Goal: Task Accomplishment & Management: Complete application form

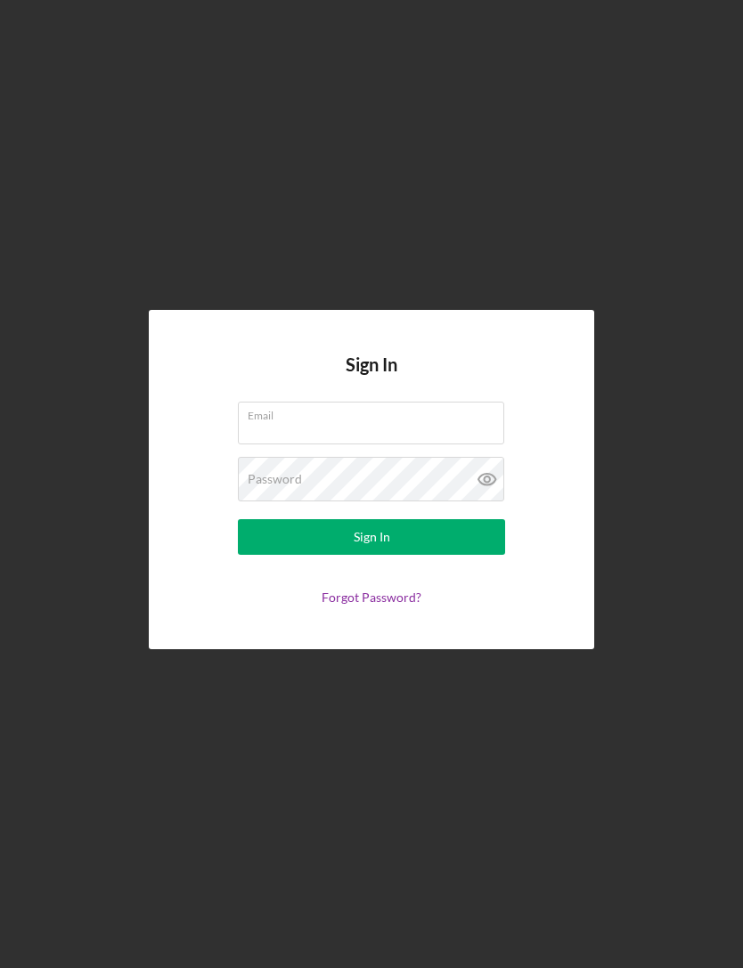
click at [249, 445] on input "Email" at bounding box center [371, 423] width 266 height 43
type input "[EMAIL_ADDRESS][DOMAIN_NAME]"
click at [372, 555] on button "Sign In" at bounding box center [371, 537] width 267 height 36
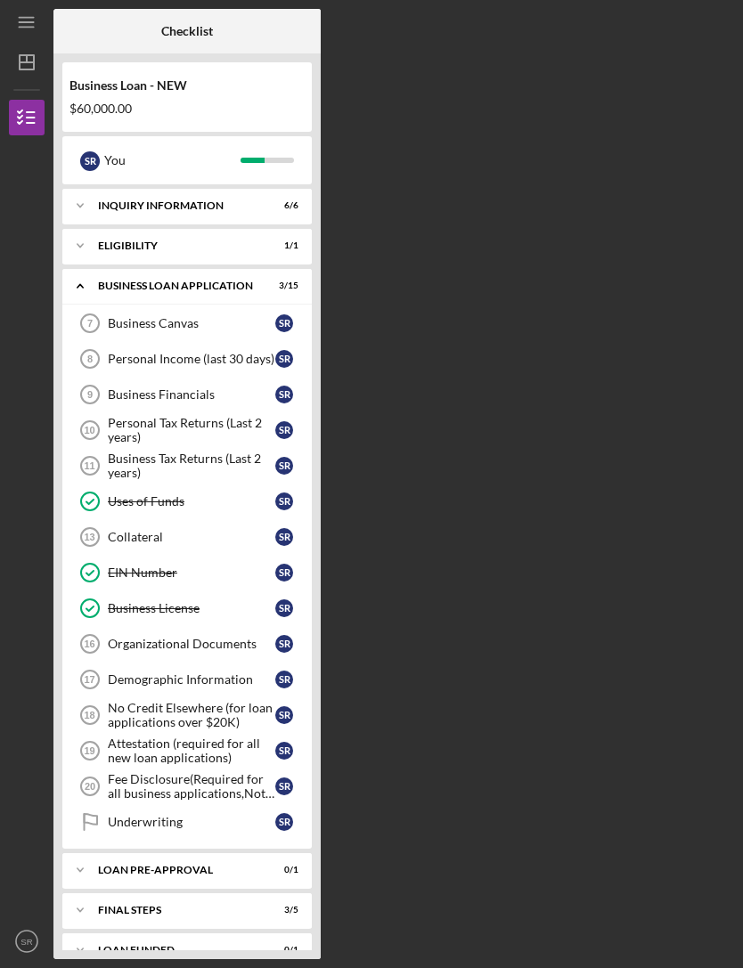
click at [122, 700] on link "No Credit Elsewhere (for loan applications over $20K) 18 No Credit Elsewhere (f…" at bounding box center [187, 716] width 232 height 36
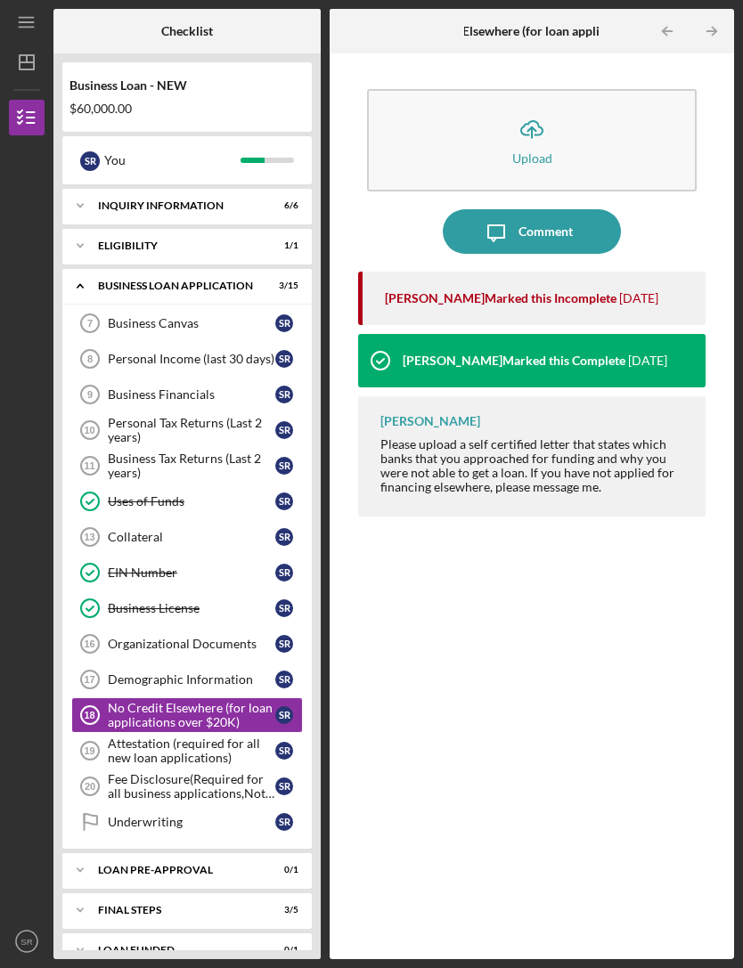
click at [104, 729] on icon "Attestation (required for all new loan applications) 19" at bounding box center [90, 751] width 45 height 45
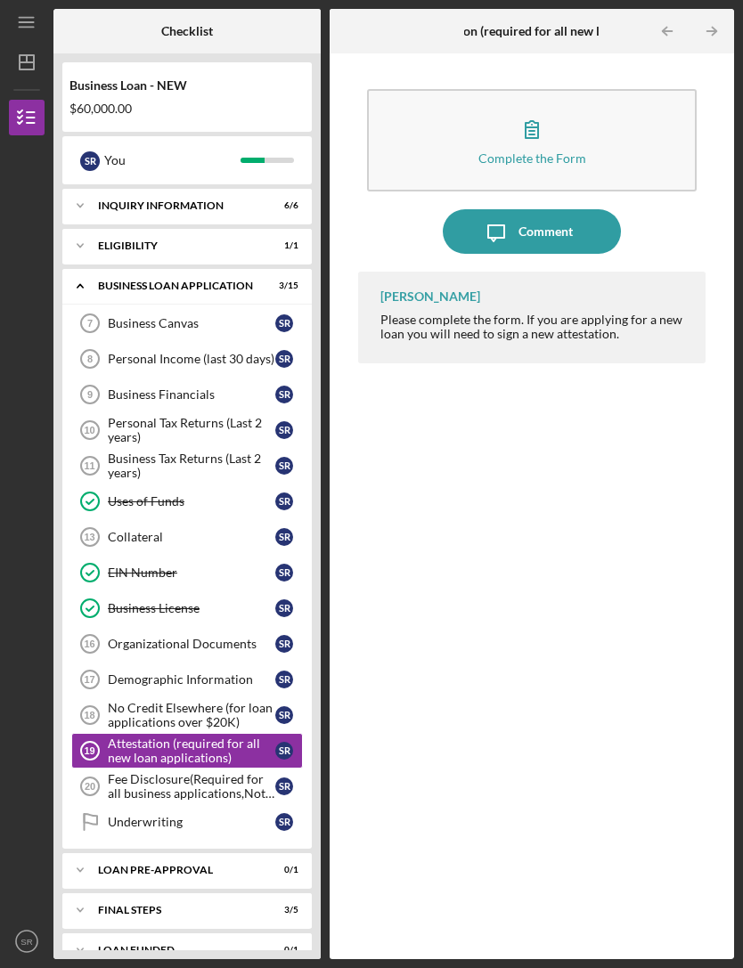
click at [455, 94] on button "Complete the Form Form" at bounding box center [532, 140] width 331 height 102
click at [146, 341] on link "Personal Income (last 30 days) 8 Personal Income (last 30 days) S R" at bounding box center [187, 359] width 232 height 36
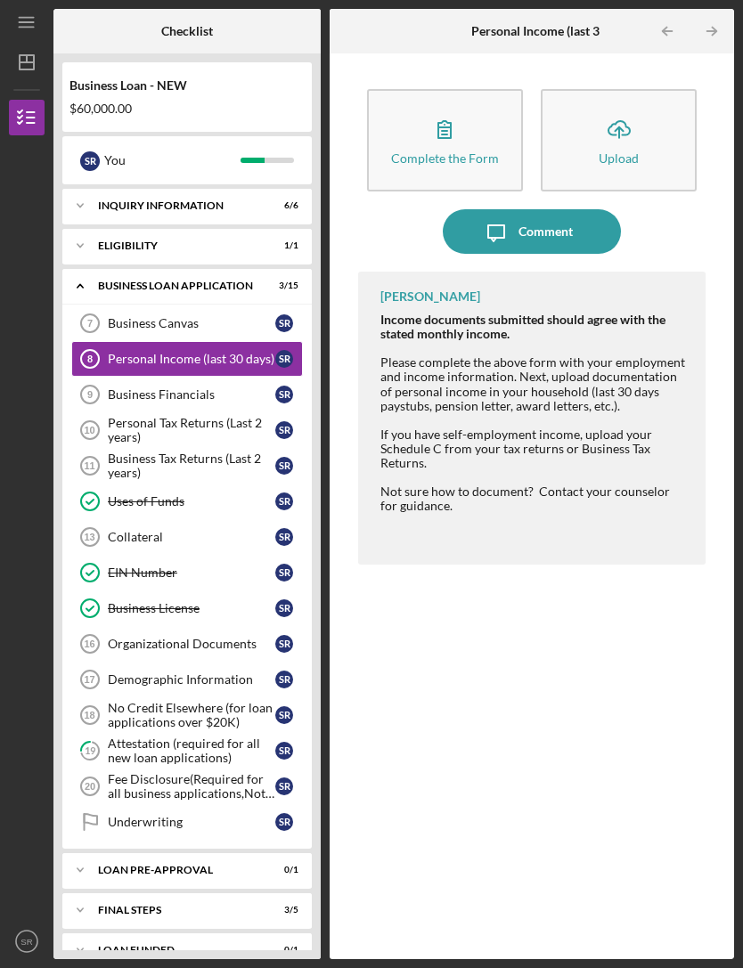
click at [415, 89] on button "Complete the Form Form" at bounding box center [445, 140] width 156 height 102
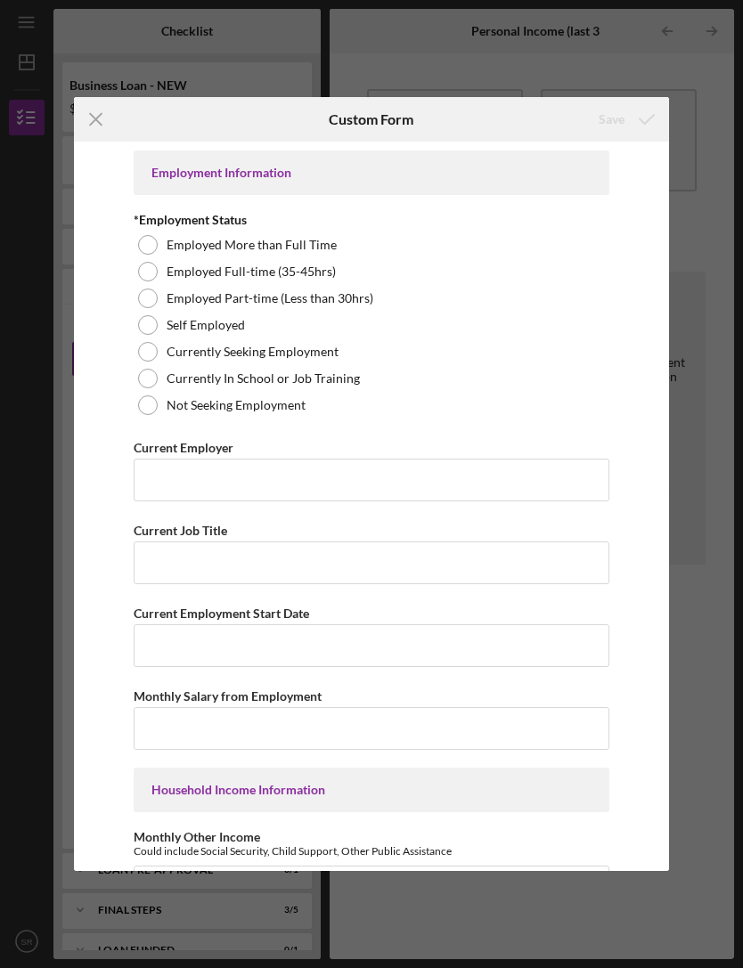
click at [144, 251] on div at bounding box center [148, 245] width 20 height 20
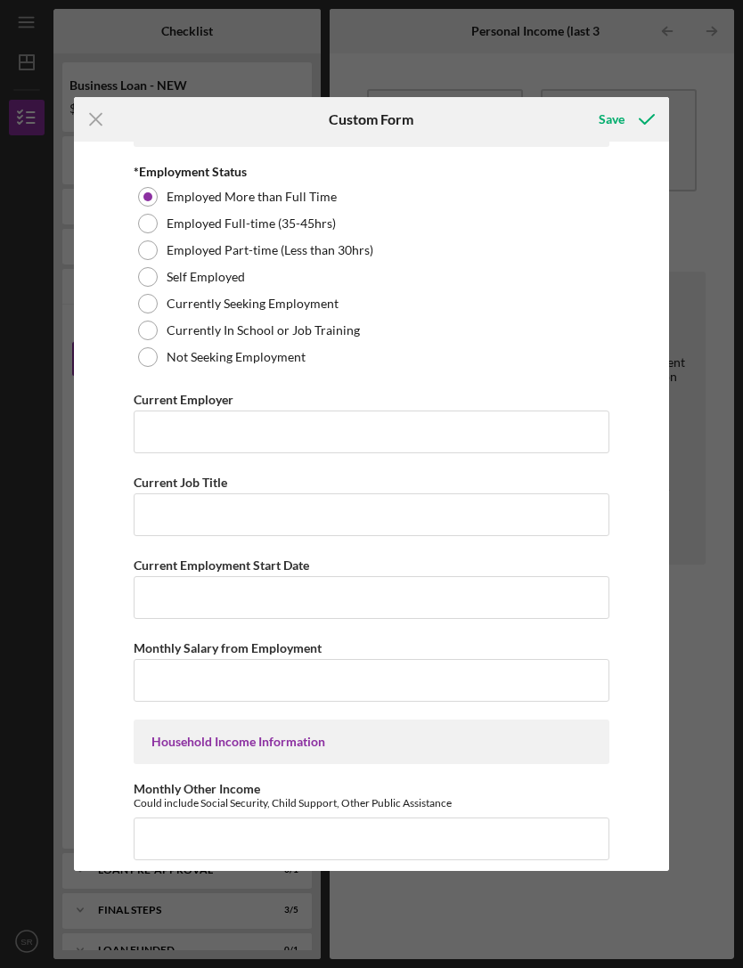
scroll to position [60, 0]
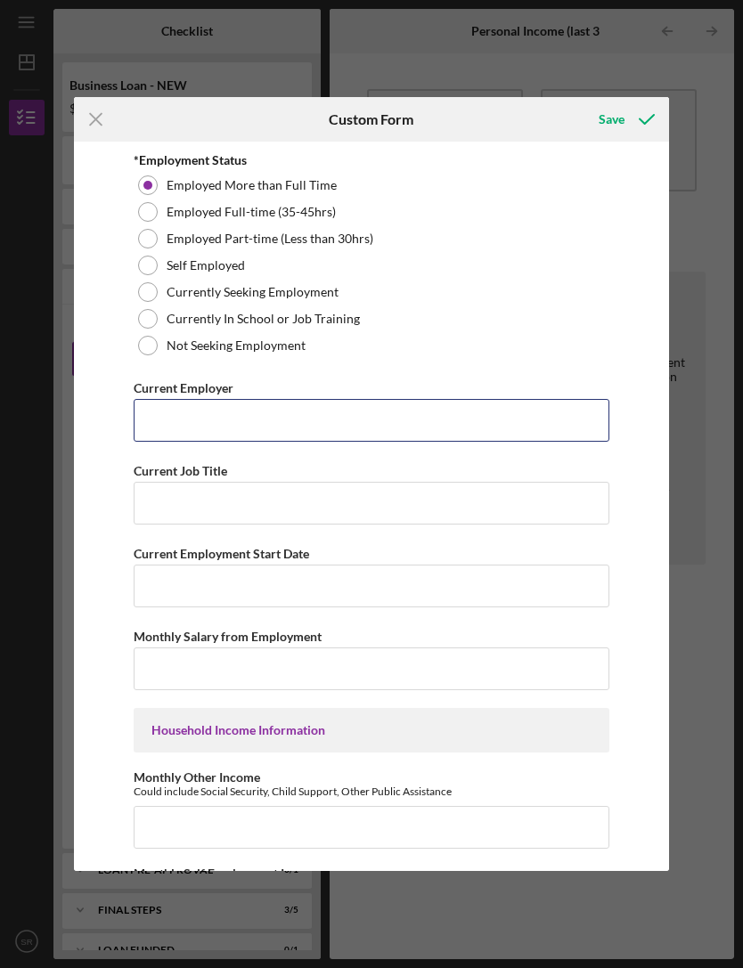
click at [145, 427] on input "Current Employer" at bounding box center [372, 420] width 476 height 43
type input "[PERSON_NAME]"
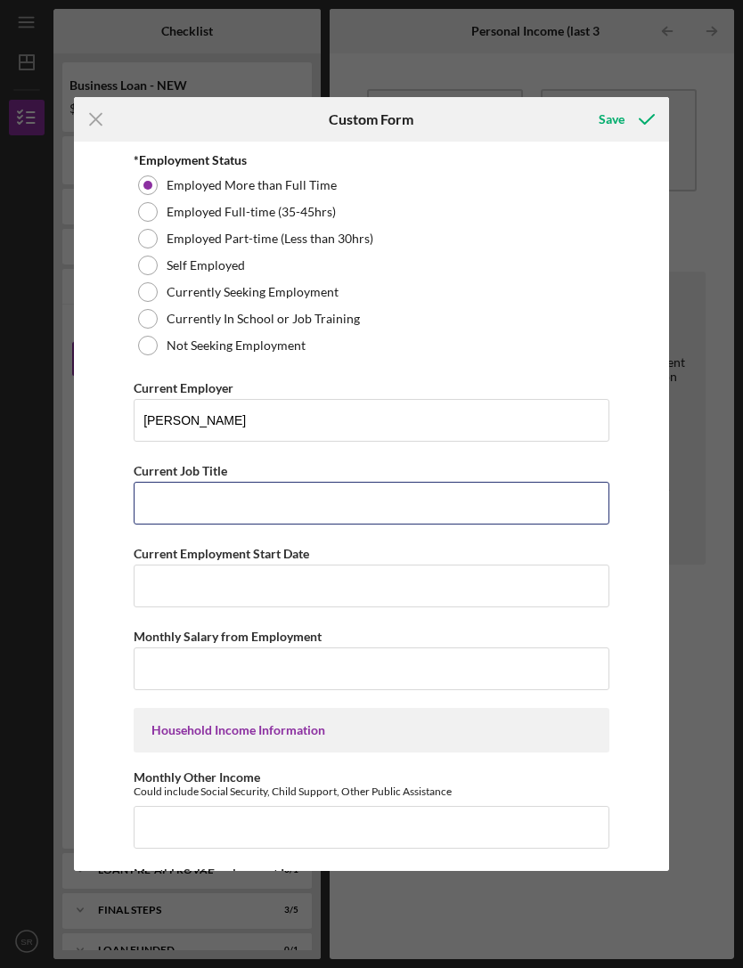
click at [147, 506] on input "Current Job Title" at bounding box center [372, 503] width 476 height 43
type input "Operator"
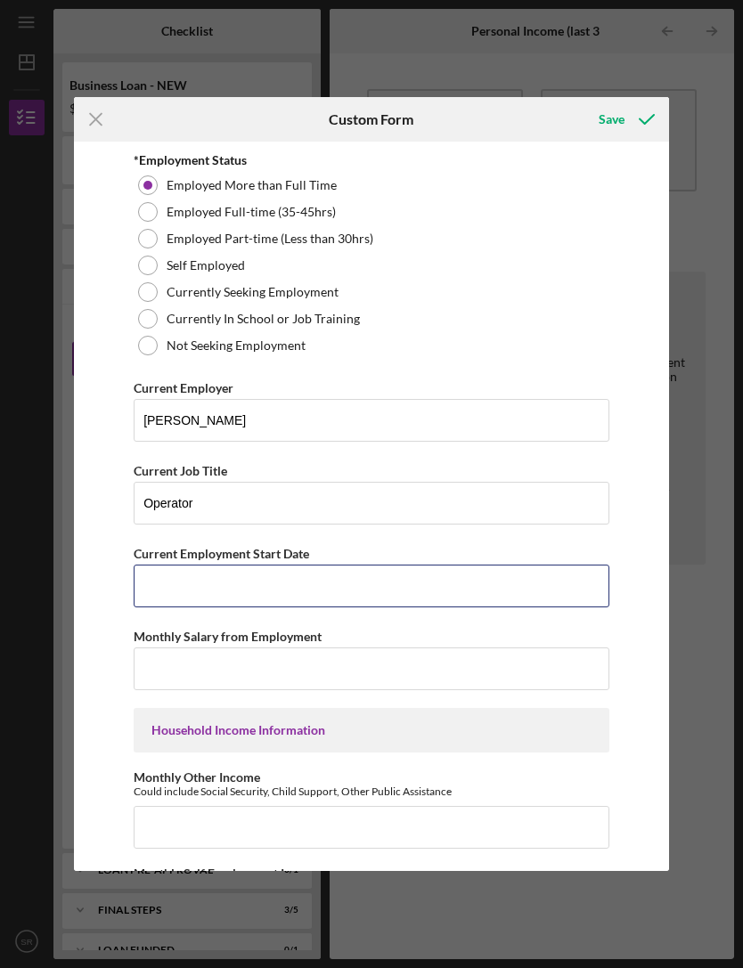
click at [153, 598] on input "Current Employment Start Date" at bounding box center [372, 586] width 476 height 43
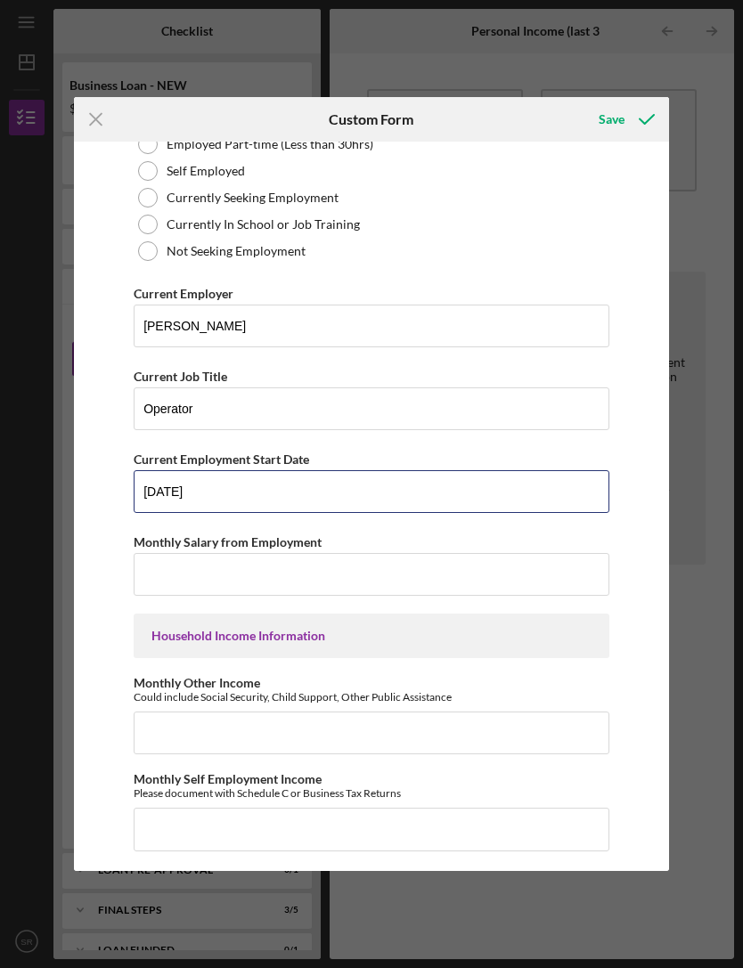
scroll to position [159, 0]
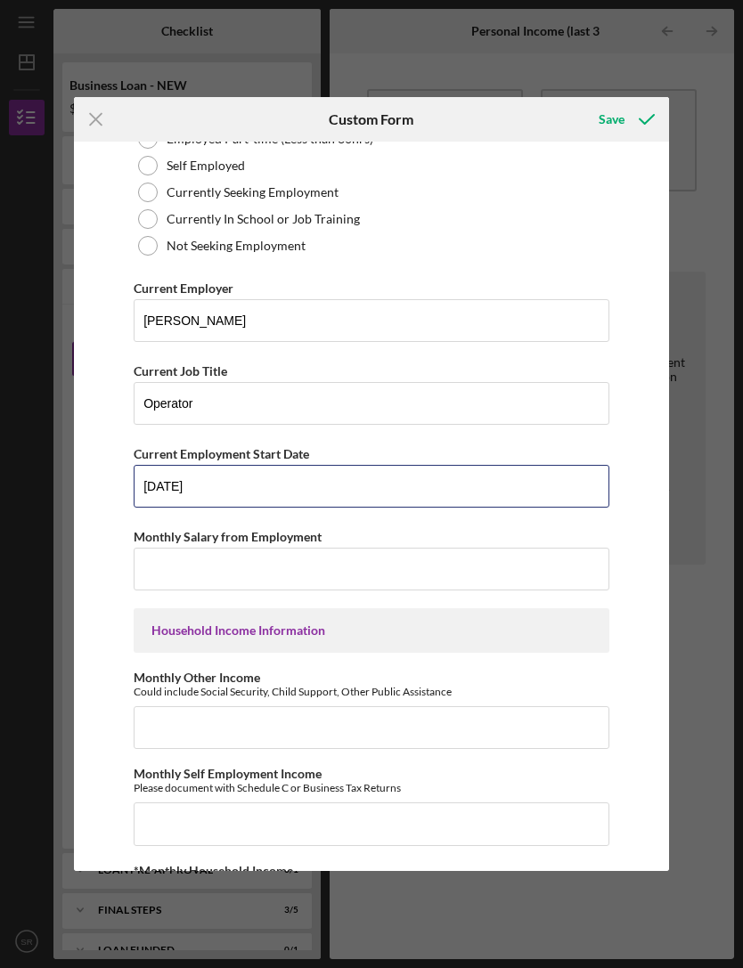
type input "[DATE]"
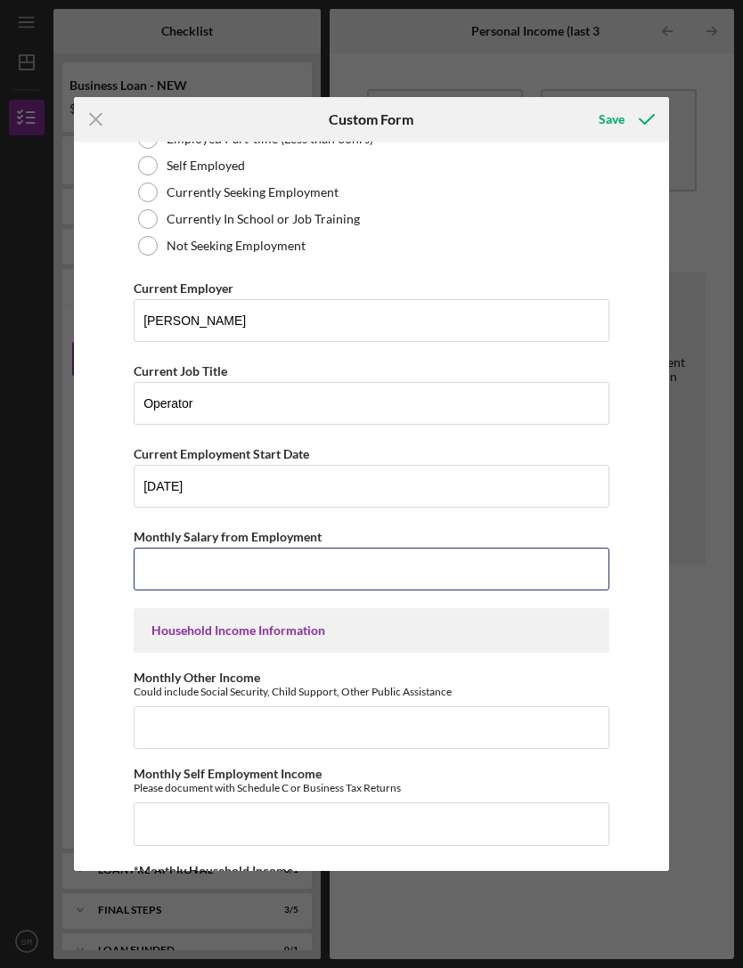
click at [485, 567] on input "Monthly Salary from Employment" at bounding box center [372, 569] width 476 height 43
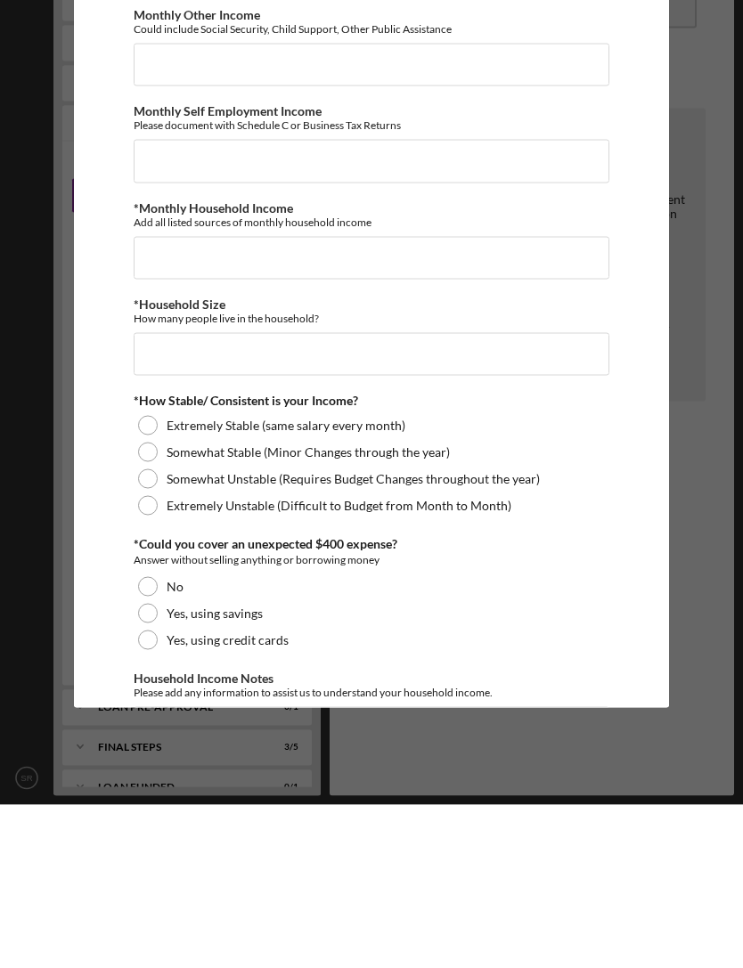
scroll to position [661, 0]
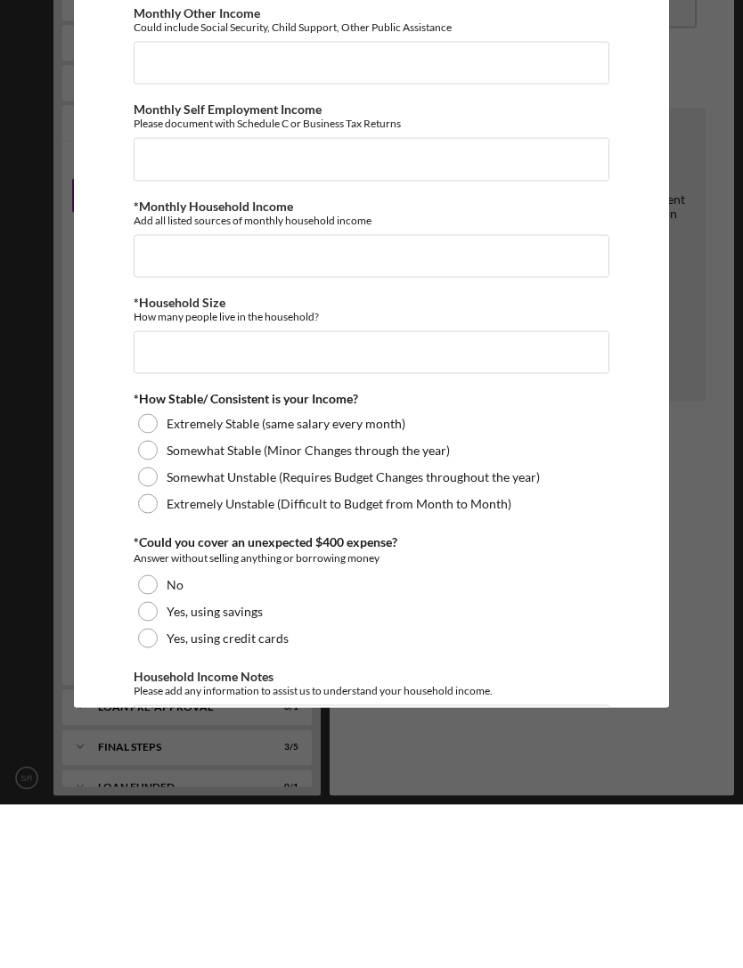
type input "$4,092.8"
click at [141, 494] on input "*Household Size" at bounding box center [372, 515] width 476 height 43
type input "2"
click at [158, 577] on div at bounding box center [148, 587] width 20 height 20
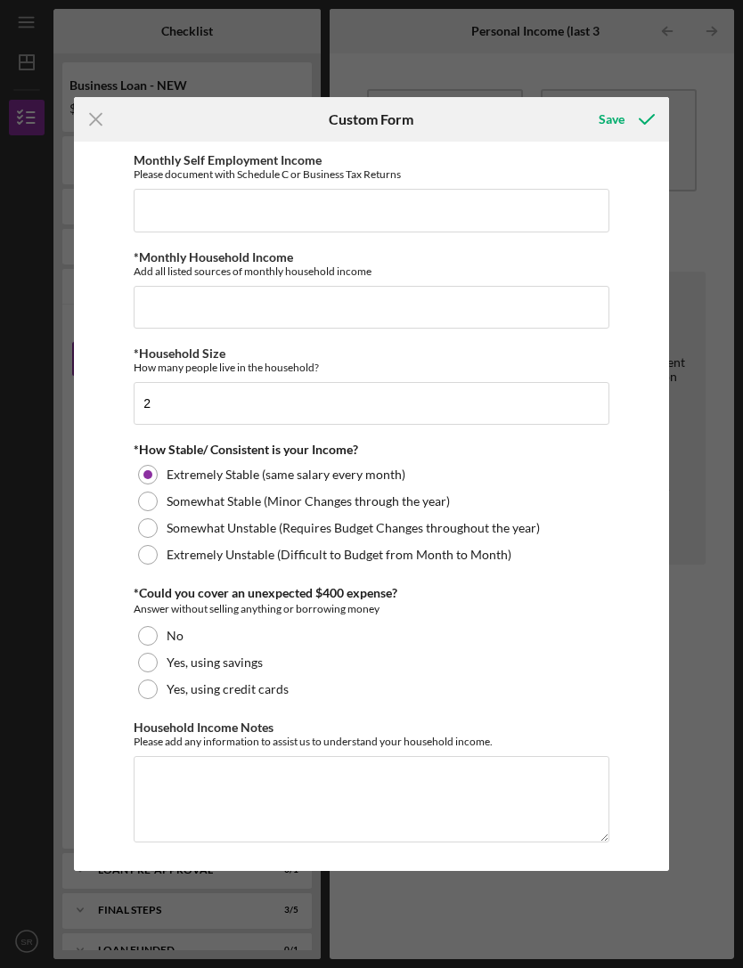
scroll to position [786, 0]
click at [144, 688] on div at bounding box center [148, 690] width 20 height 20
click at [606, 113] on div "Save" at bounding box center [612, 120] width 26 height 36
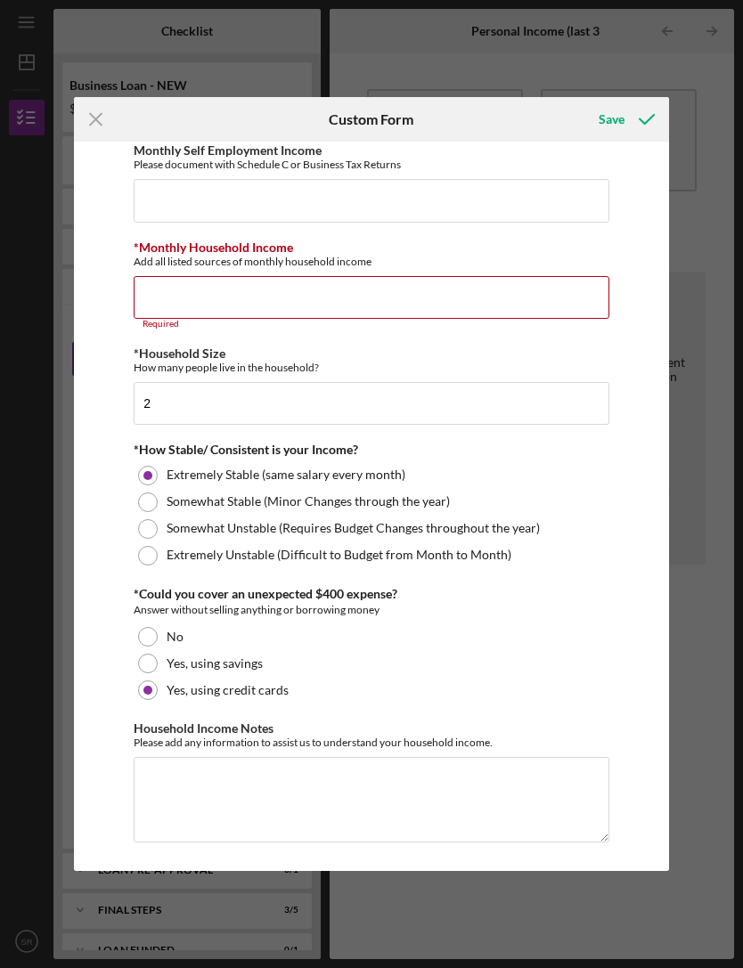
scroll to position [796, 0]
click at [145, 289] on input "*Monthly Household Income" at bounding box center [372, 297] width 476 height 43
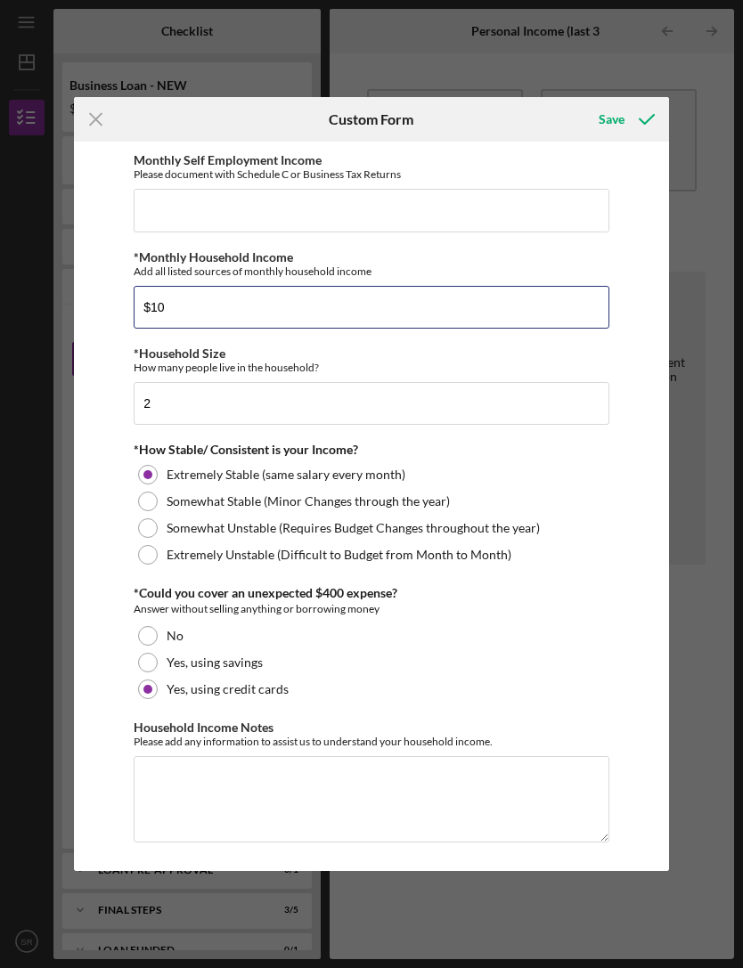
scroll to position [786, 0]
type input "$10,000"
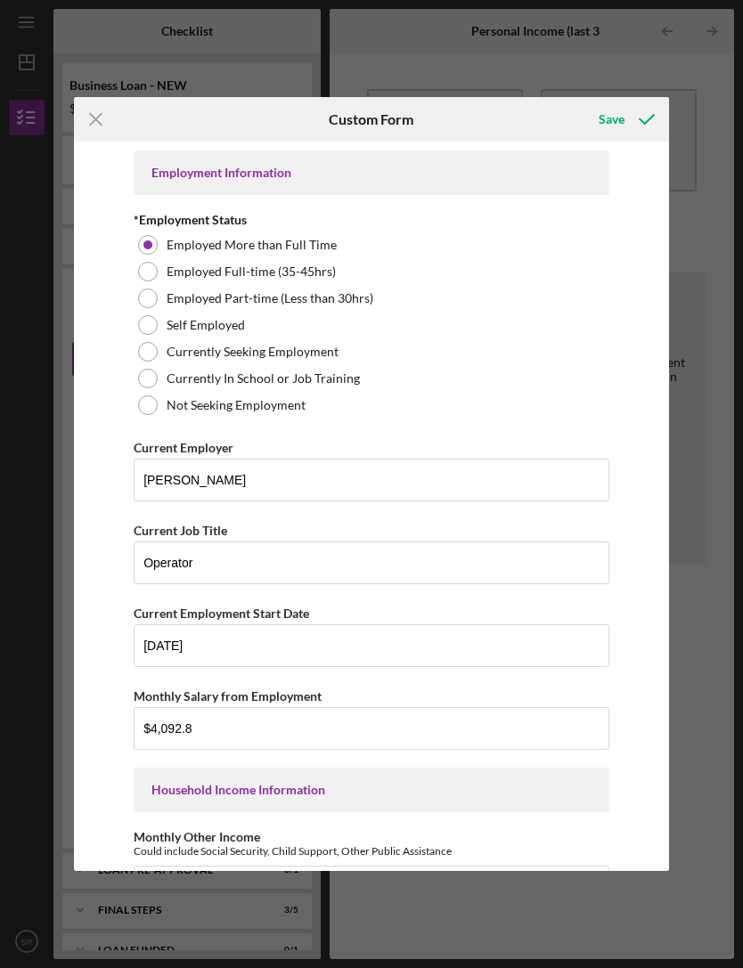
scroll to position [0, 0]
click at [622, 121] on div "Save" at bounding box center [612, 120] width 26 height 36
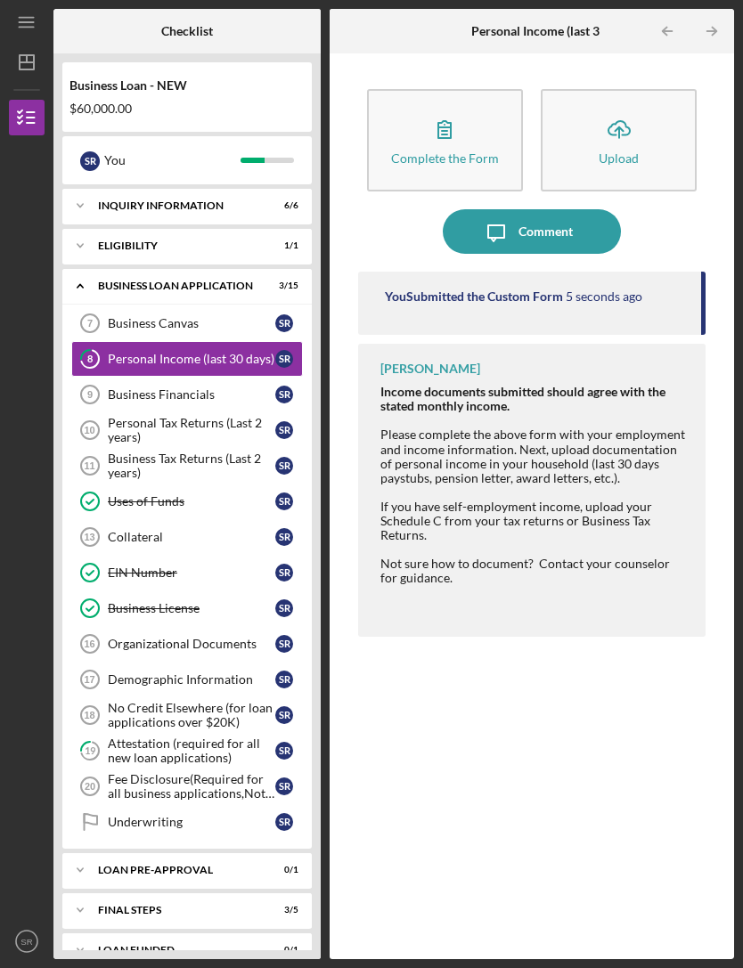
click at [596, 110] on button "Icon/Upload Upload" at bounding box center [619, 140] width 156 height 102
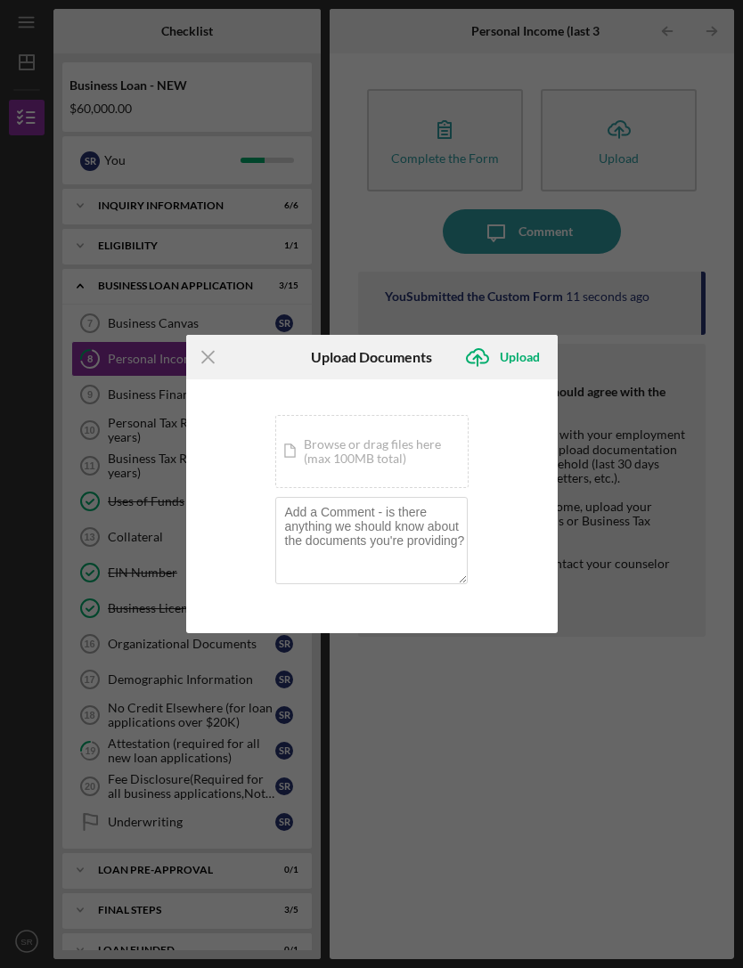
click at [523, 372] on div "Upload" at bounding box center [520, 357] width 40 height 36
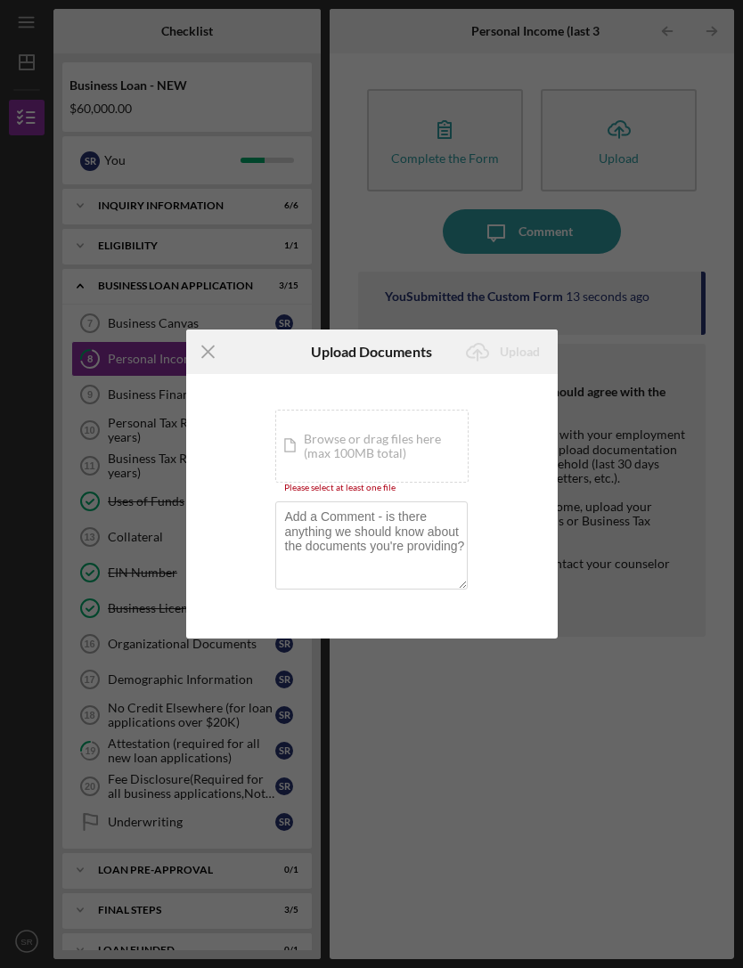
click at [434, 455] on div "Icon/Document Browse or drag files here (max 100MB total) Tap to choose files o…" at bounding box center [371, 446] width 193 height 73
click at [440, 442] on div "Icon/Document Browse or drag files here (max 100MB total) Tap to choose files o…" at bounding box center [371, 446] width 193 height 73
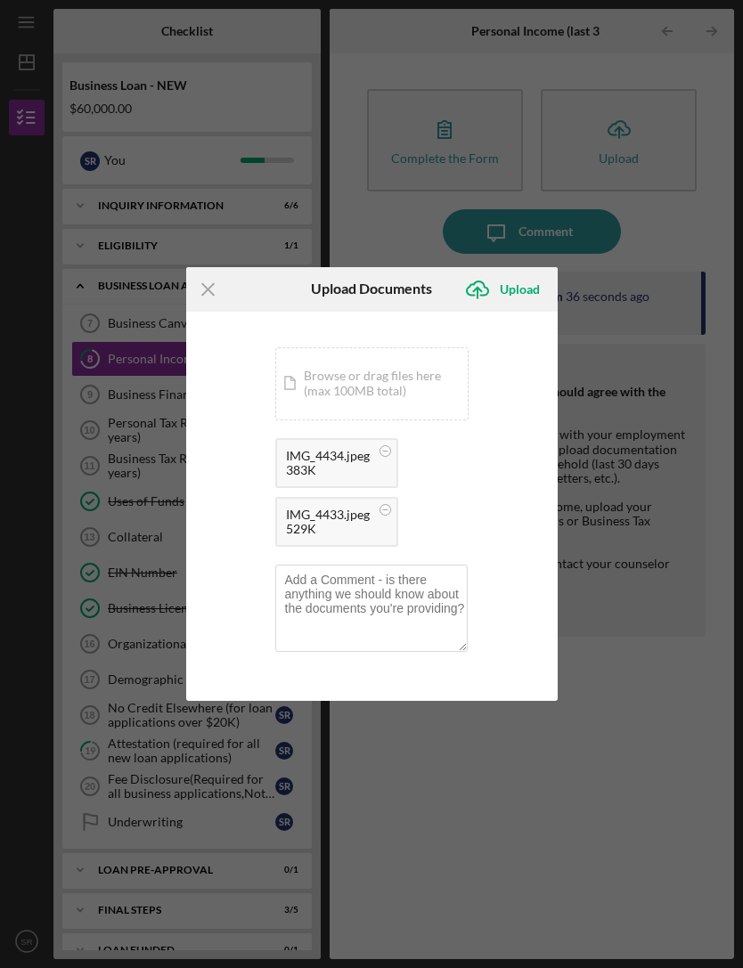
click at [527, 290] on div "Upload" at bounding box center [520, 290] width 40 height 36
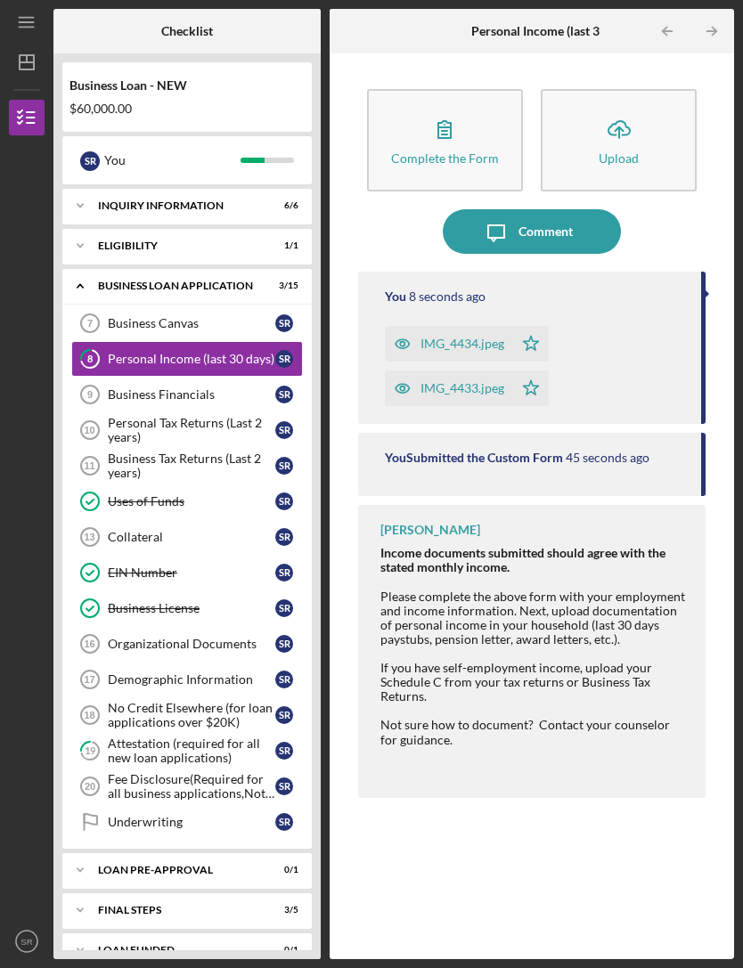
click at [117, 388] on div "Business Financials" at bounding box center [192, 395] width 168 height 14
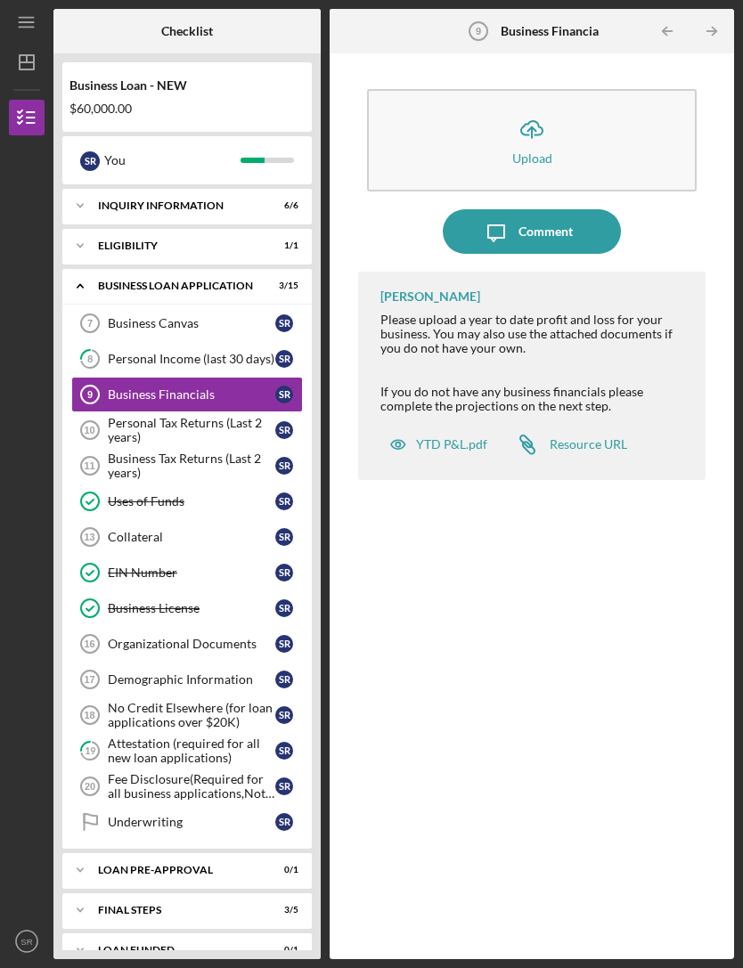
click at [105, 408] on icon "Personal Tax Returns (Last 2 years) 10" at bounding box center [90, 430] width 45 height 45
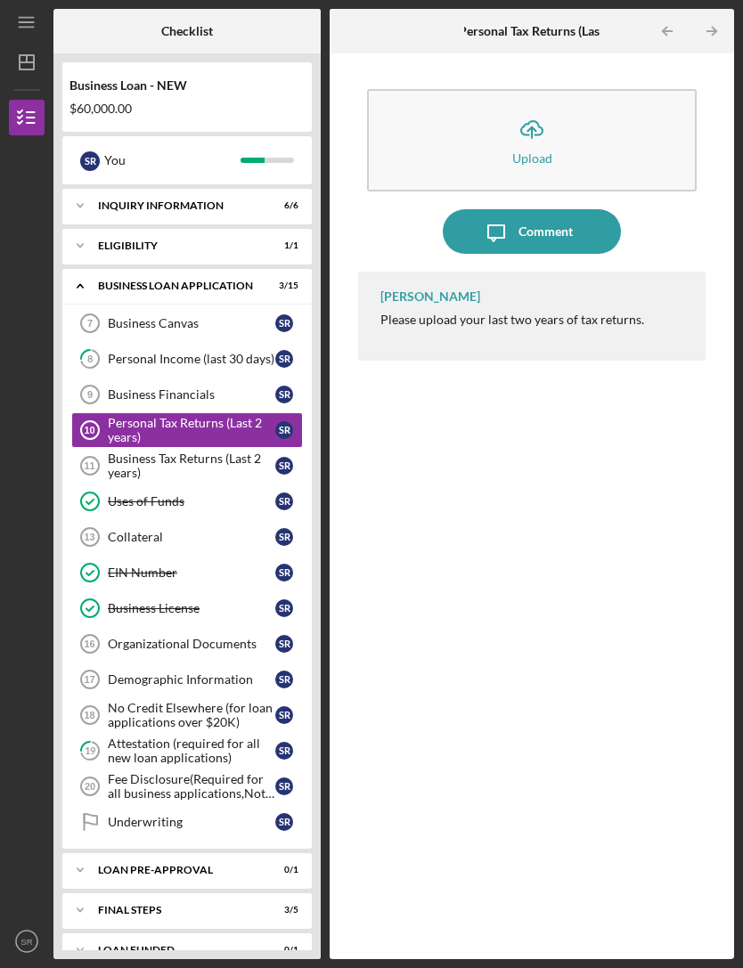
click at [98, 457] on circle at bounding box center [90, 466] width 18 height 18
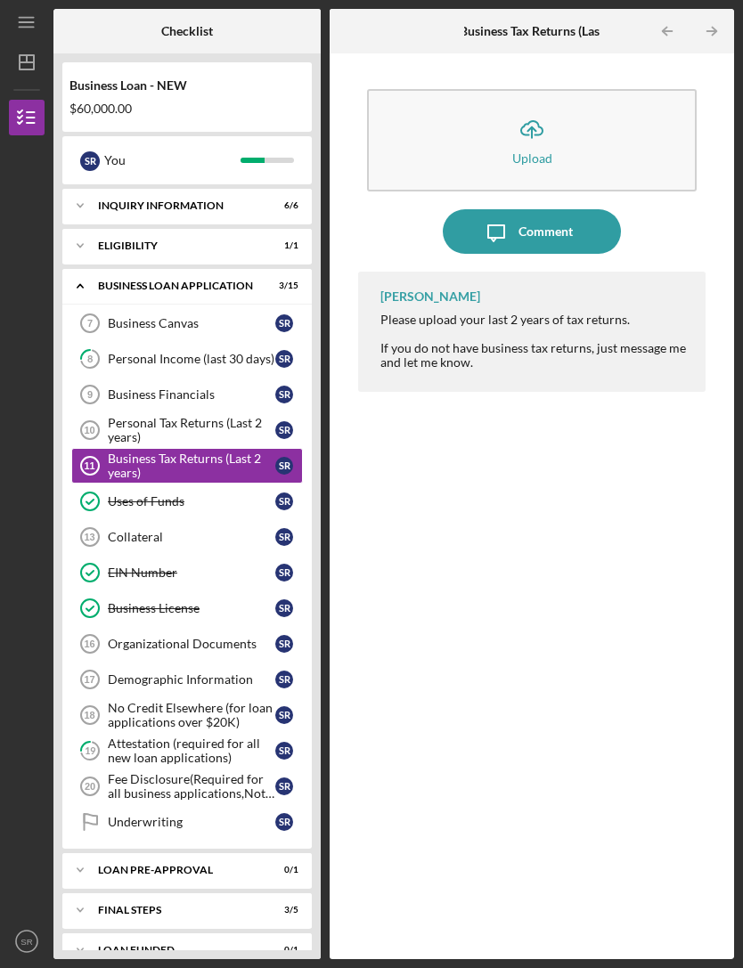
click at [146, 637] on div "Organizational Documents" at bounding box center [192, 644] width 168 height 14
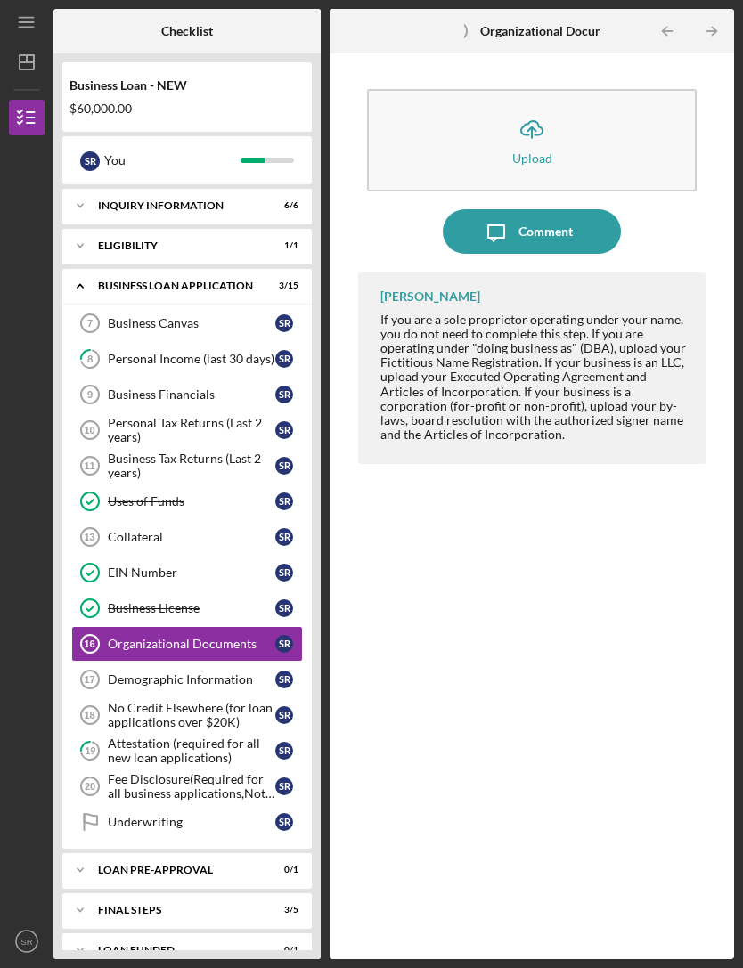
click at [254, 241] on div "ELIGIBILITY" at bounding box center [176, 246] width 156 height 11
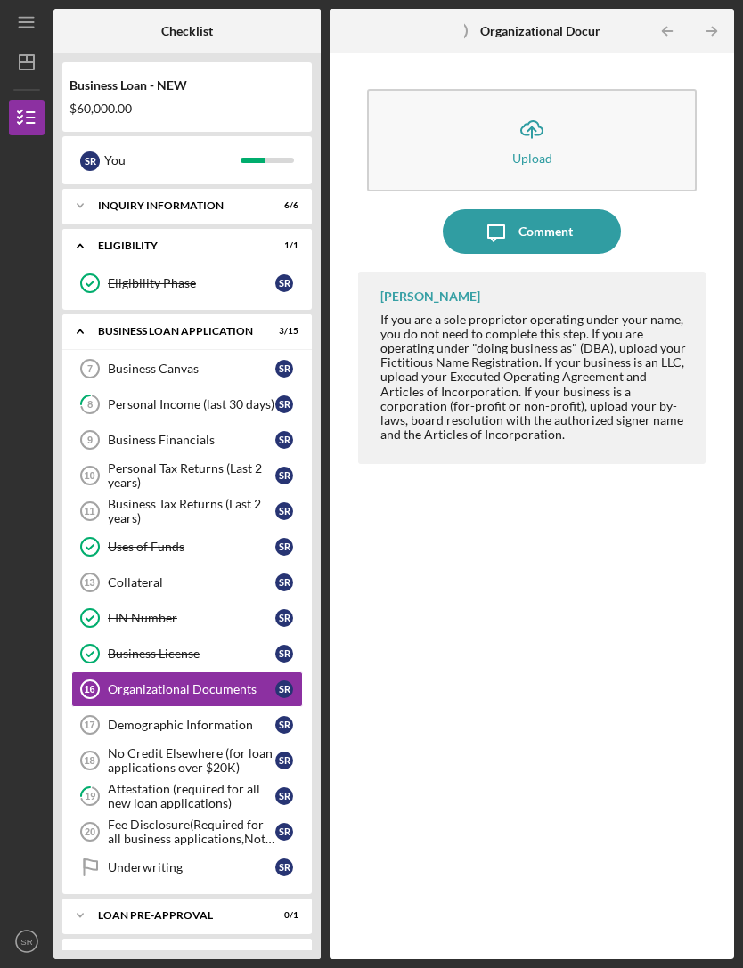
click at [242, 433] on div "Business Financials" at bounding box center [192, 440] width 168 height 14
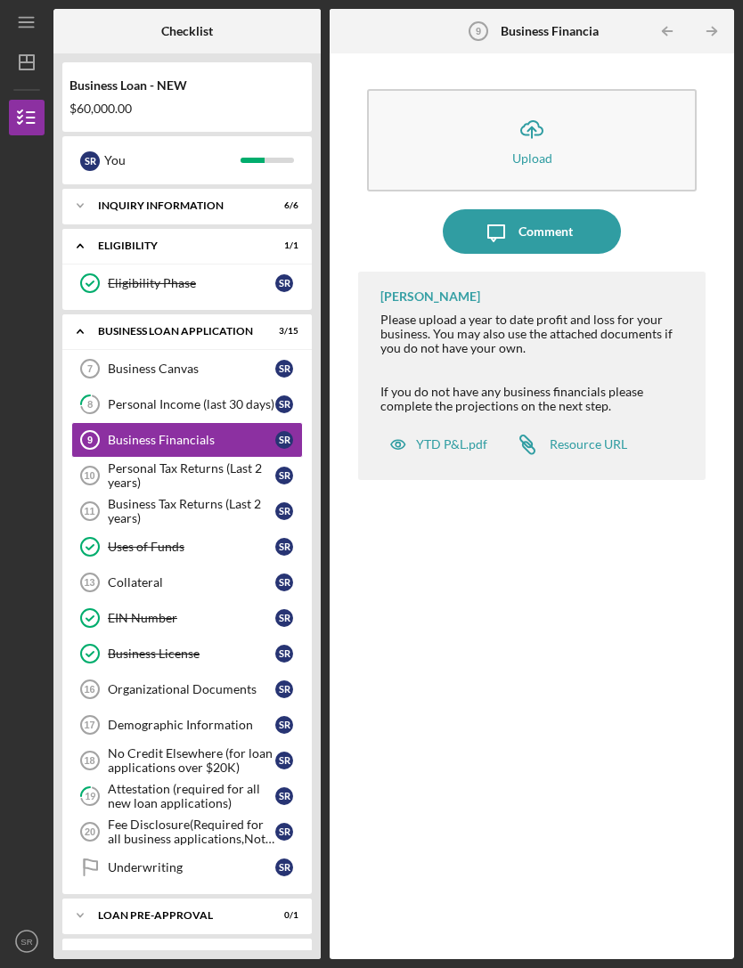
click at [247, 529] on link "Uses of Funds Uses of Funds S R" at bounding box center [187, 547] width 232 height 36
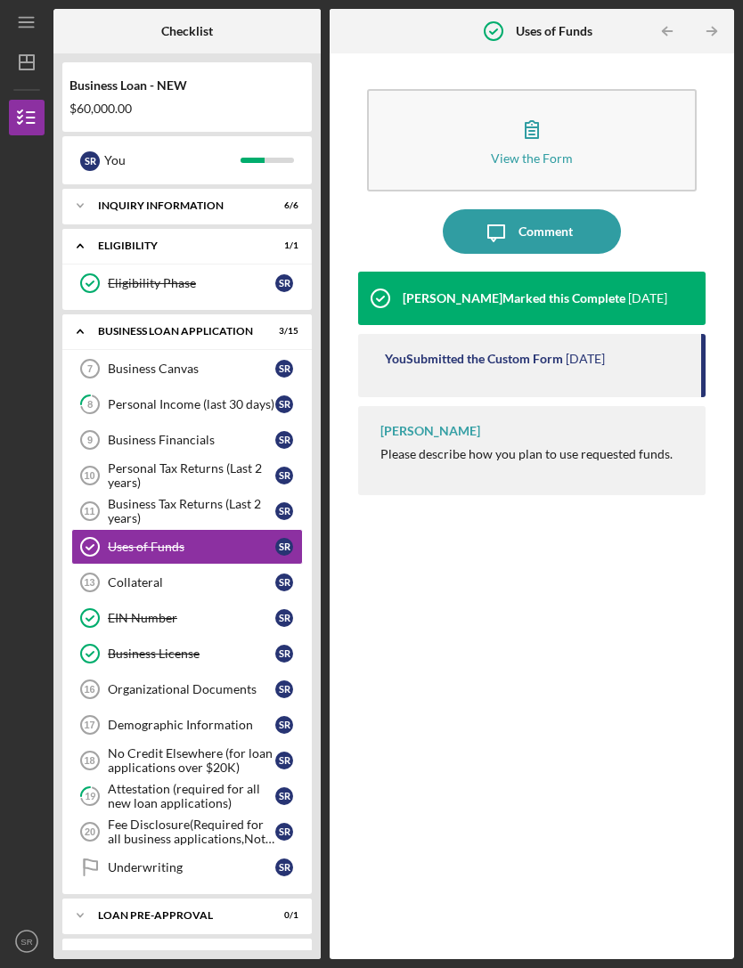
click at [235, 565] on link "Collateral 13 Collateral S R" at bounding box center [187, 583] width 232 height 36
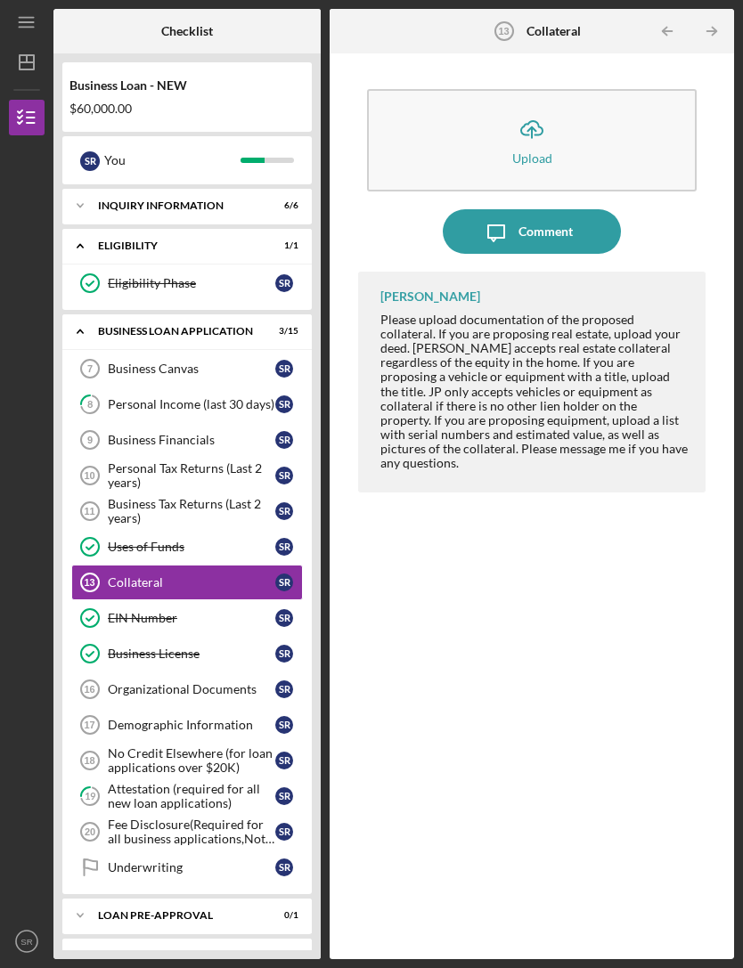
click at [248, 540] on div "Uses of Funds" at bounding box center [192, 547] width 168 height 14
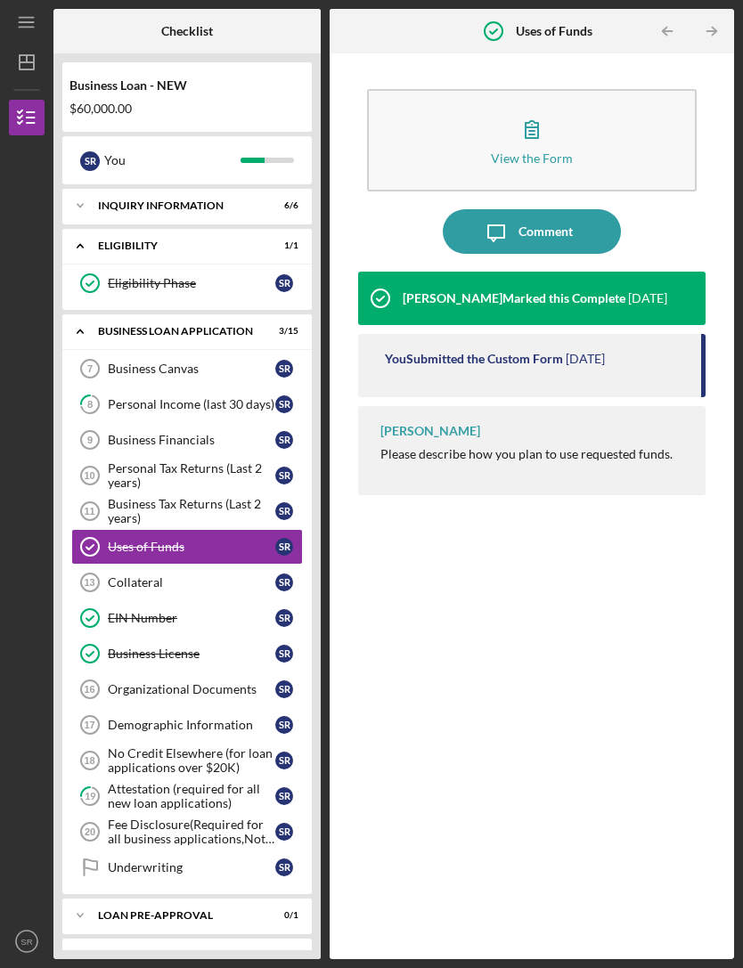
click at [604, 89] on button "View the Form Form" at bounding box center [532, 140] width 331 height 102
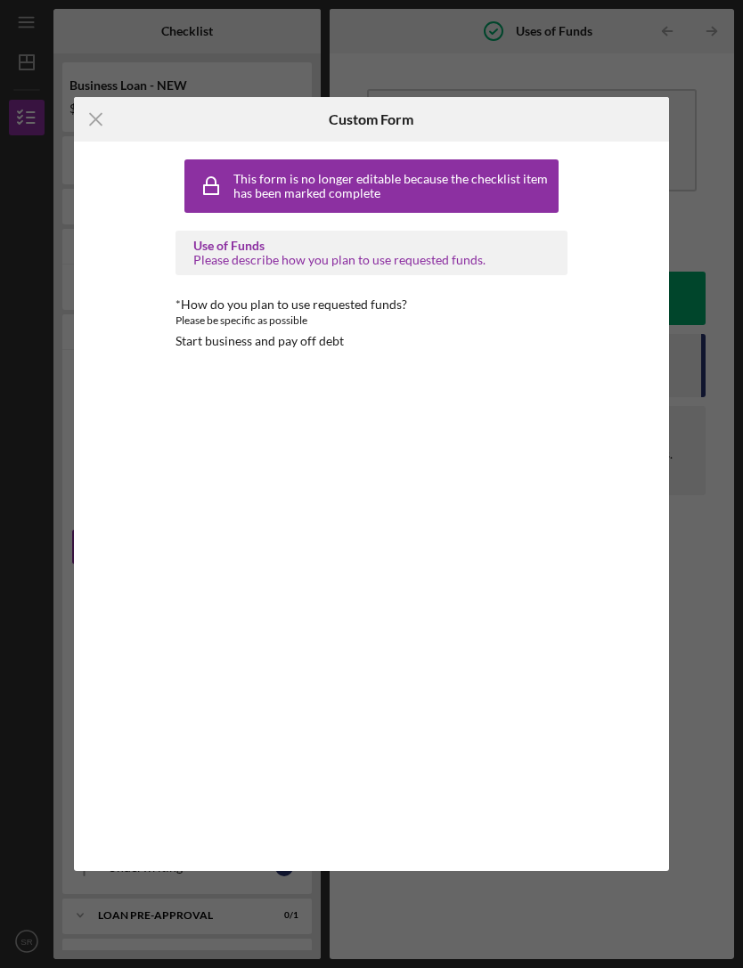
click at [97, 136] on icon "Icon/Menu Close" at bounding box center [96, 119] width 45 height 45
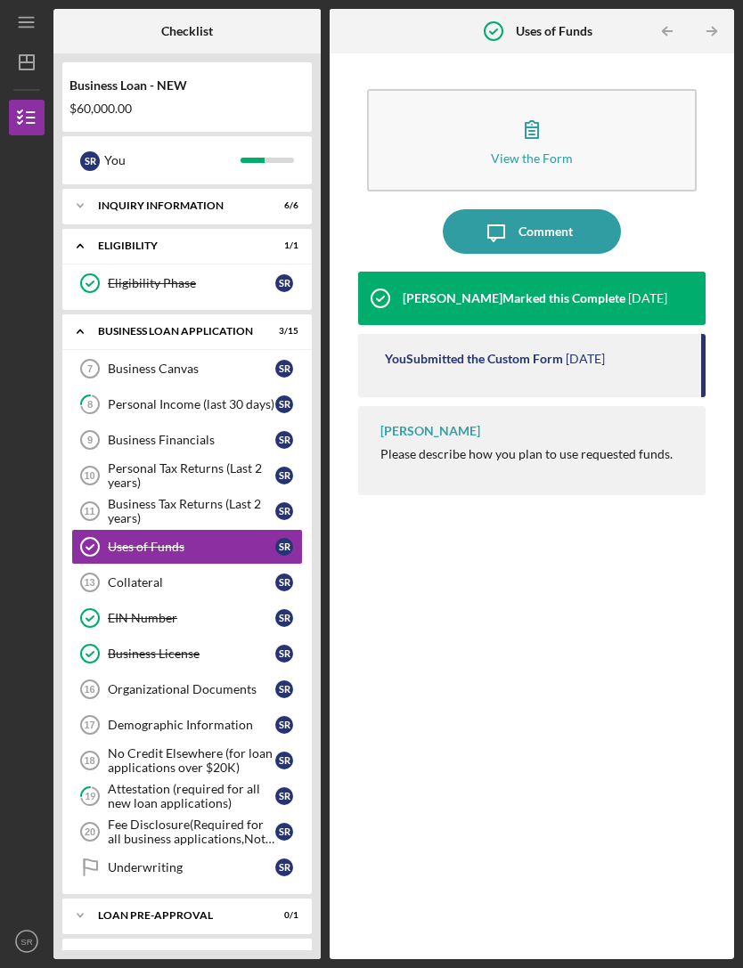
click at [138, 266] on link "Eligibility Phase Eligibility Phase S R" at bounding box center [187, 284] width 232 height 36
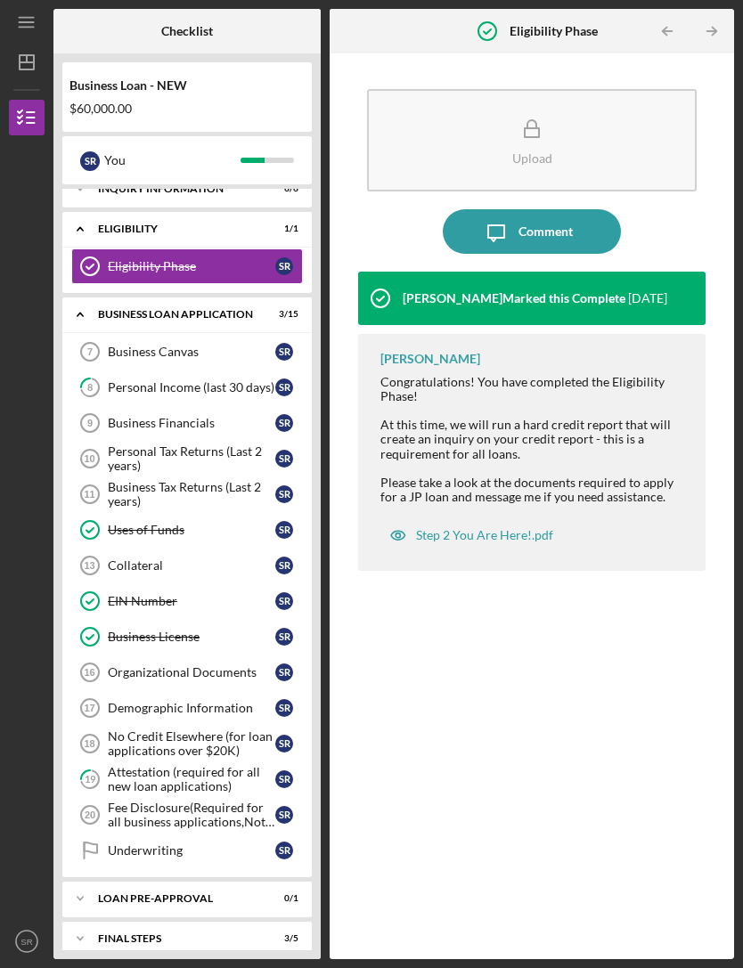
scroll to position [16, 0]
click at [257, 702] on div "Demographic Information" at bounding box center [192, 709] width 168 height 14
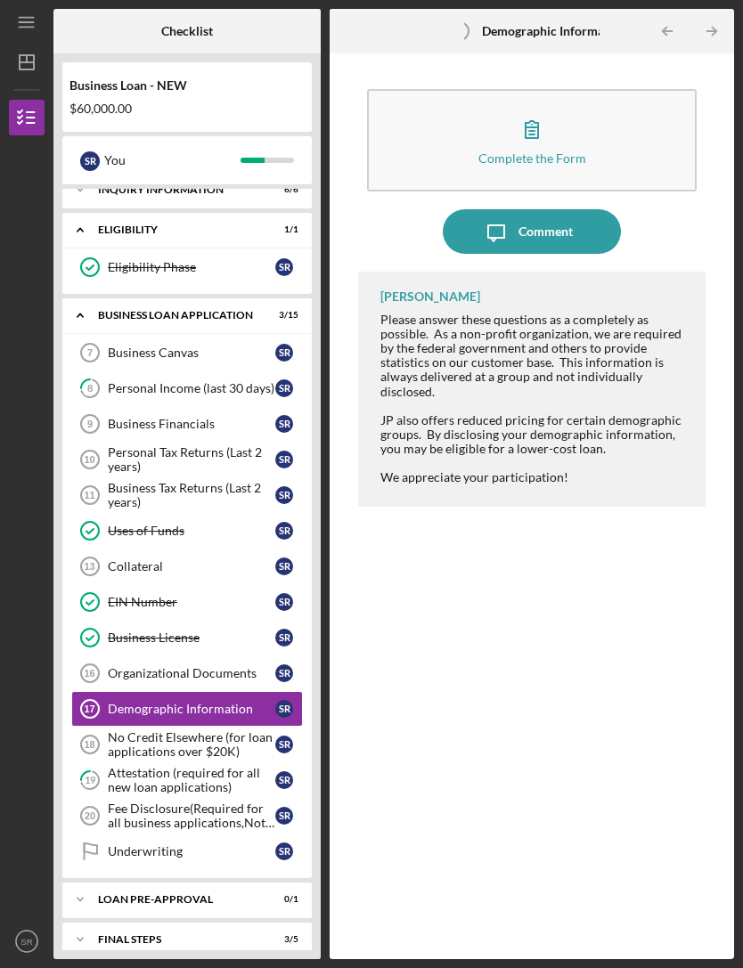
click at [556, 91] on button "Complete the Form Form" at bounding box center [532, 140] width 331 height 102
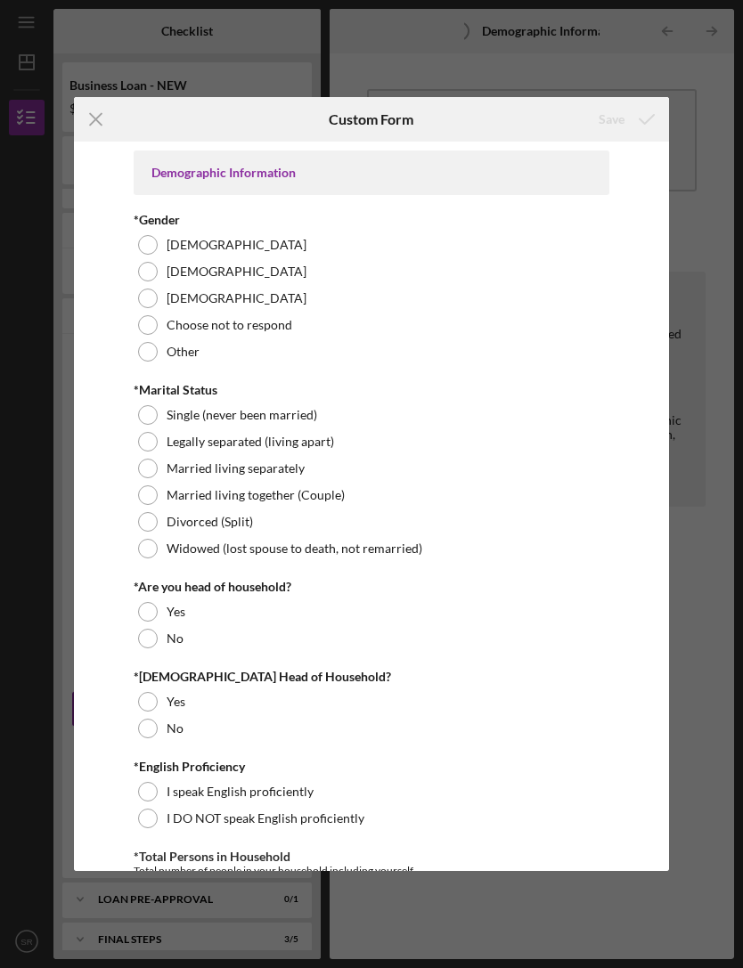
click at [198, 242] on label "[DEMOGRAPHIC_DATA]" at bounding box center [237, 245] width 140 height 14
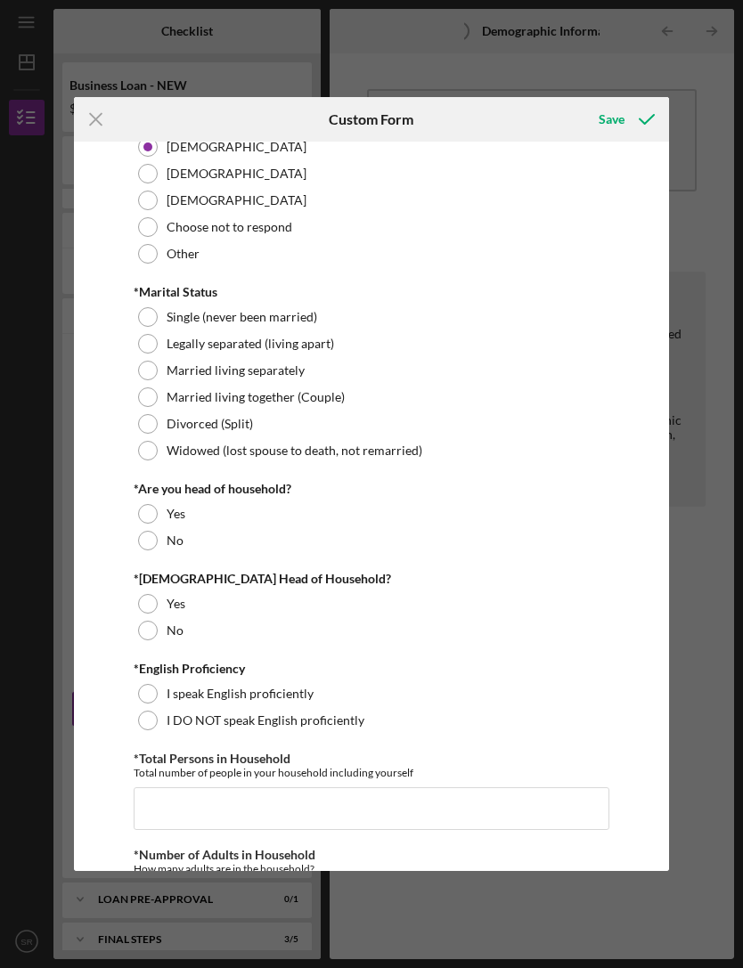
scroll to position [99, 0]
click at [418, 308] on div "Single (never been married)" at bounding box center [372, 316] width 476 height 27
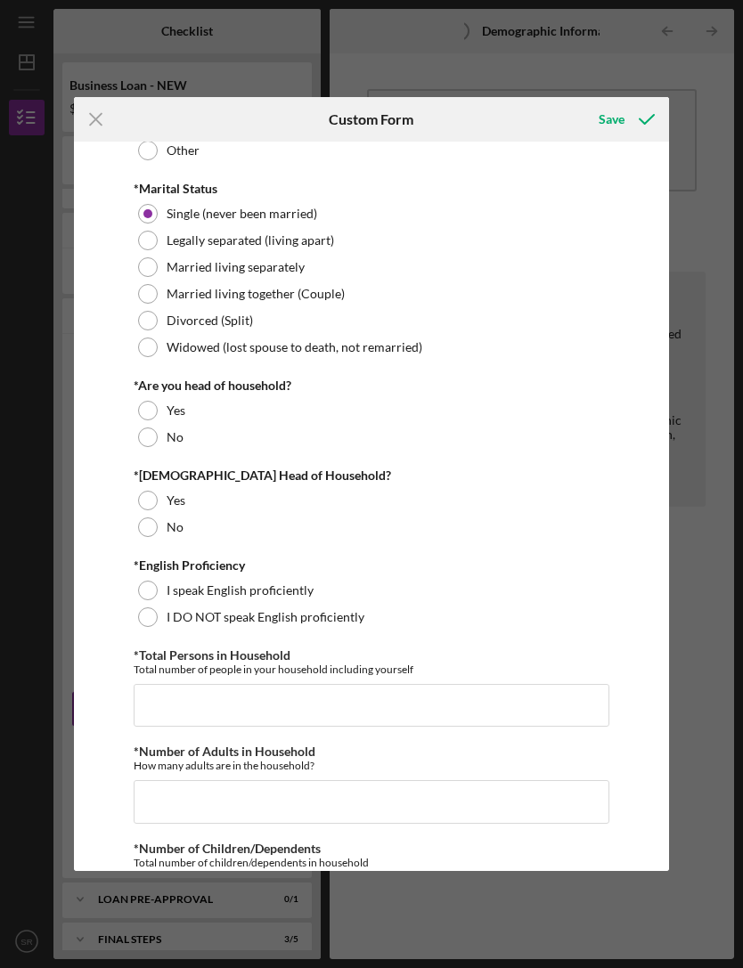
scroll to position [204, 0]
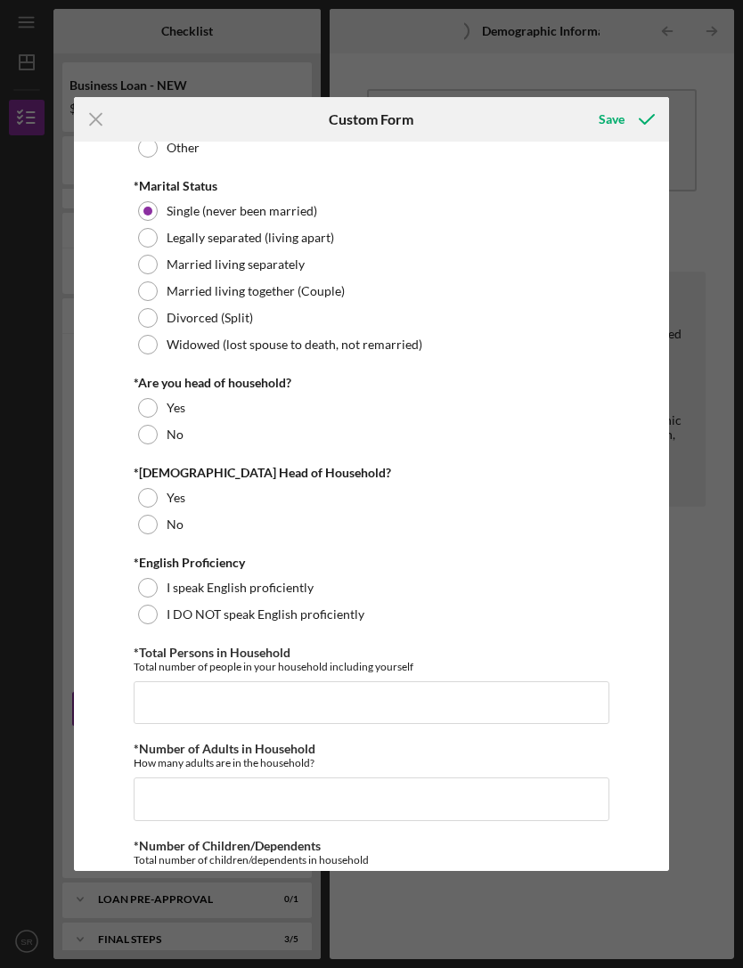
click at [429, 396] on div "Yes" at bounding box center [372, 408] width 476 height 27
click at [355, 499] on div "Yes" at bounding box center [372, 498] width 476 height 27
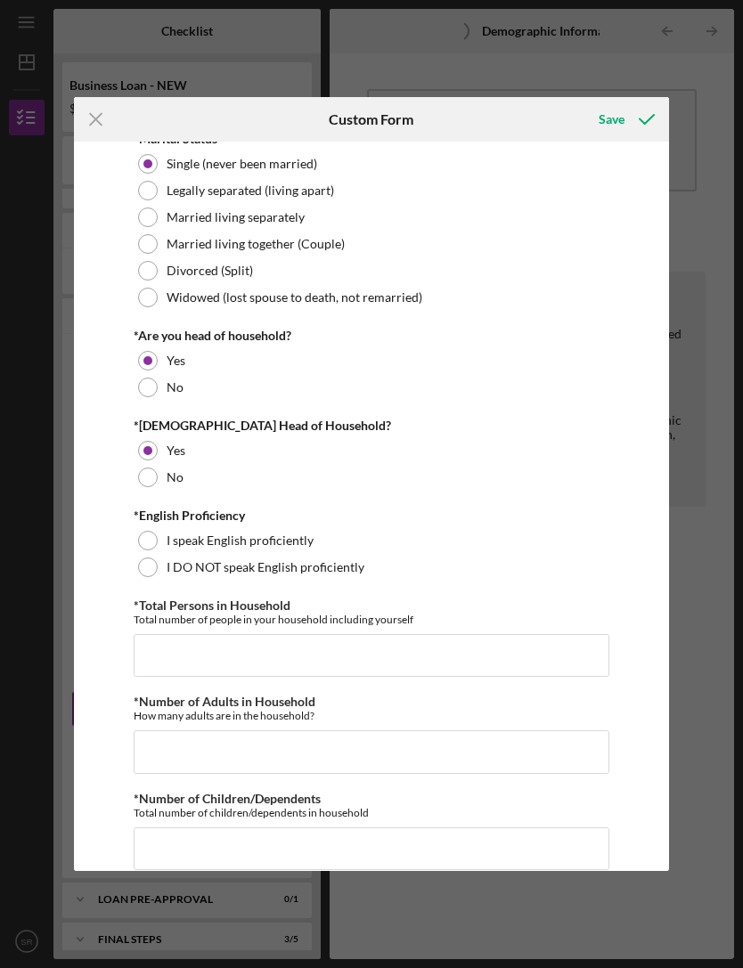
scroll to position [261, 0]
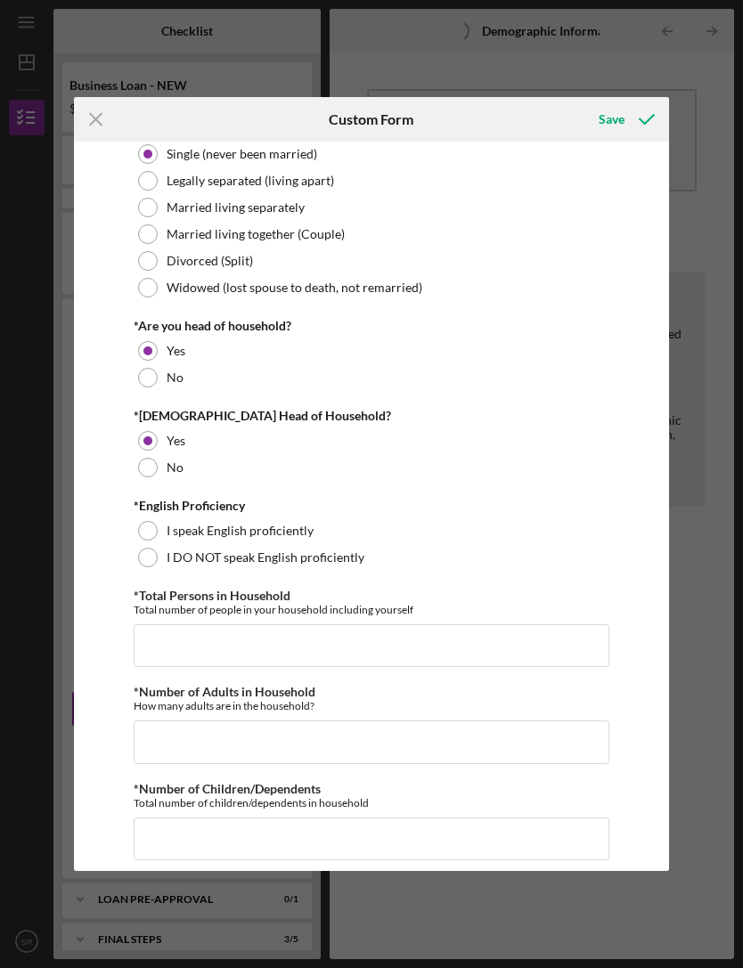
click at [443, 527] on div "I speak English proficiently" at bounding box center [372, 531] width 476 height 27
click at [439, 530] on div "I speak English proficiently" at bounding box center [372, 531] width 476 height 27
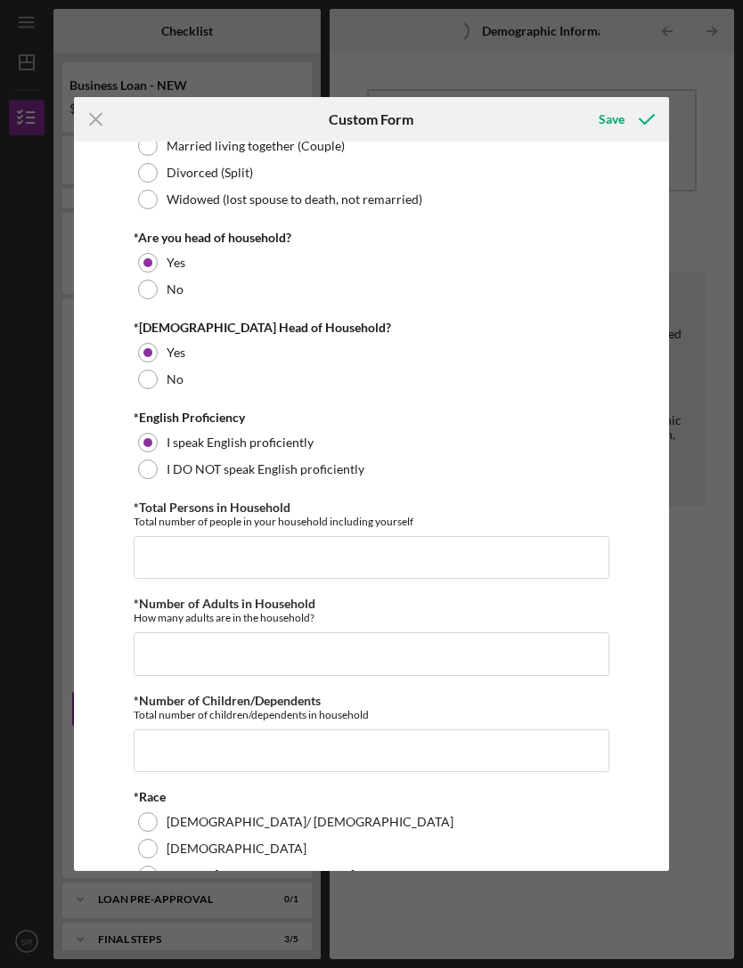
scroll to position [361, 0]
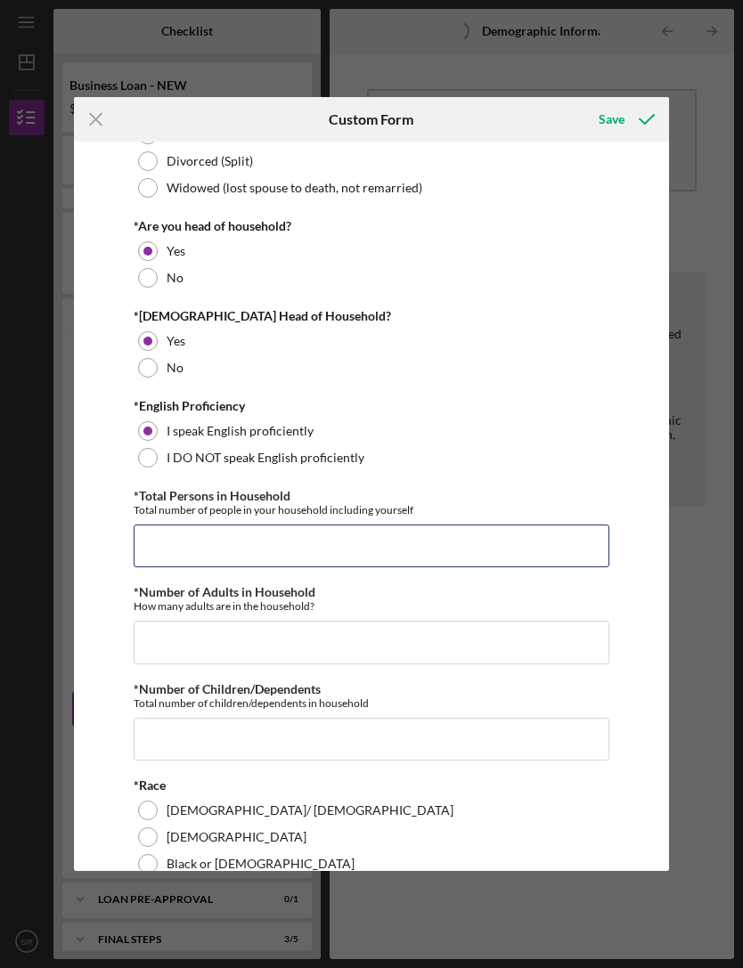
click at [552, 549] on input "*Total Persons in Household" at bounding box center [372, 546] width 476 height 43
type input "2"
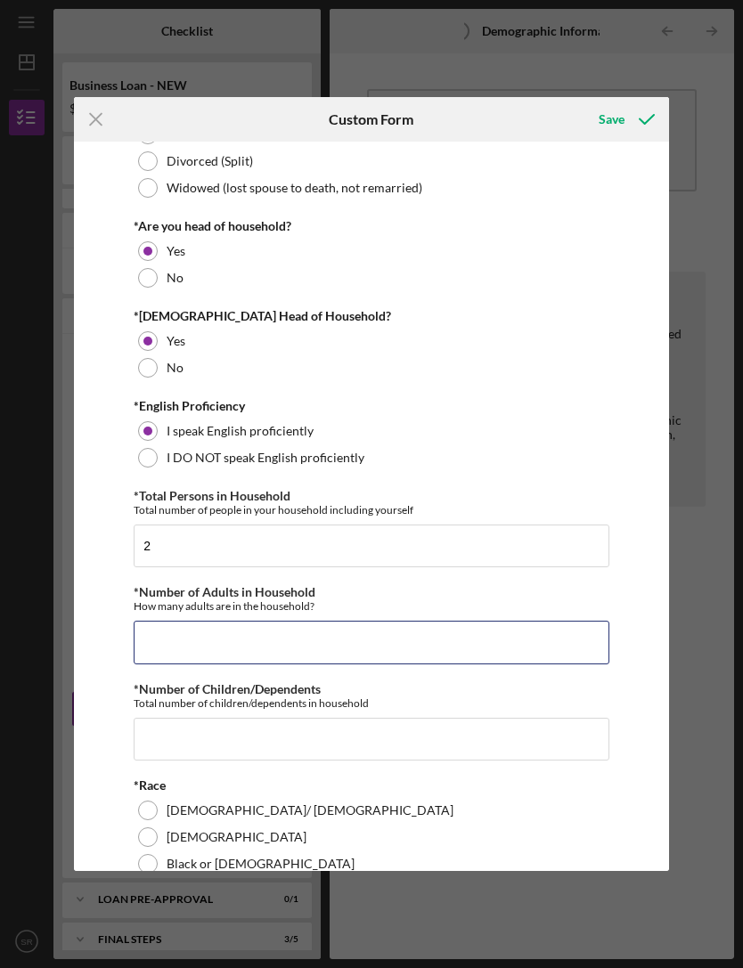
click at [386, 642] on input "*Number of Adults in Household" at bounding box center [372, 642] width 476 height 43
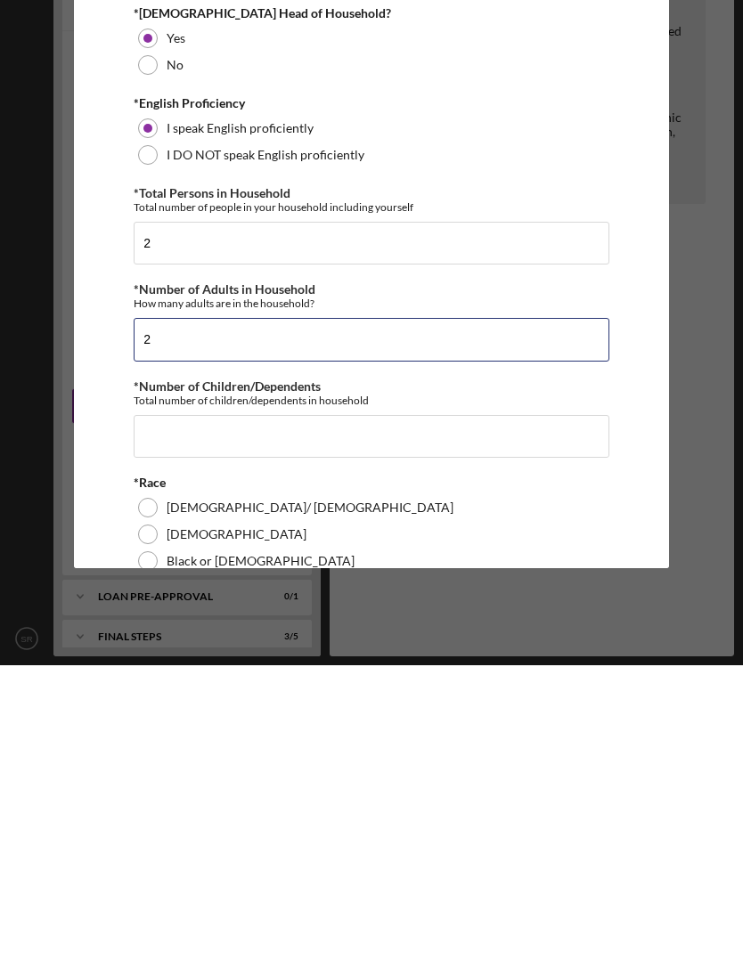
type input "2"
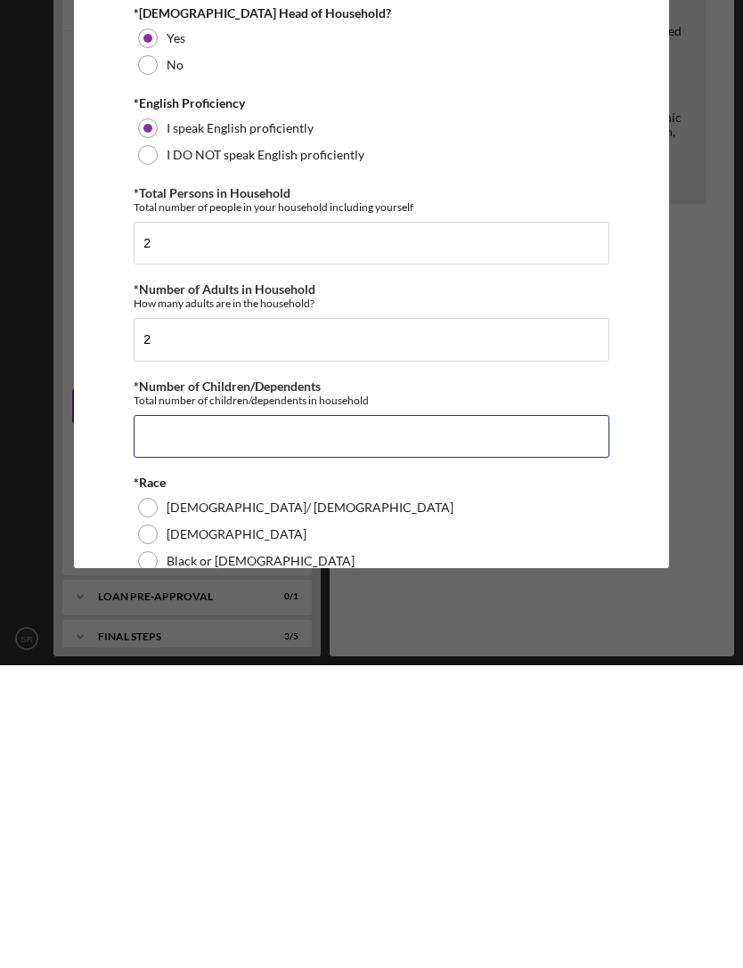
click at [381, 718] on input "*Number of Children/Dependents" at bounding box center [372, 739] width 476 height 43
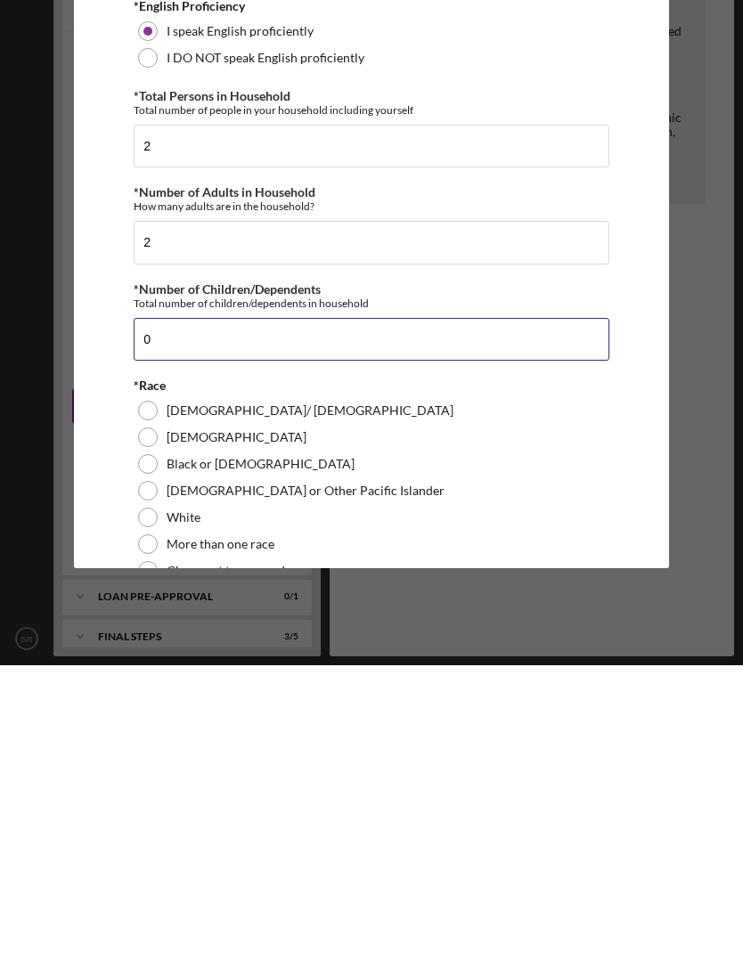
scroll to position [460, 0]
type input "0"
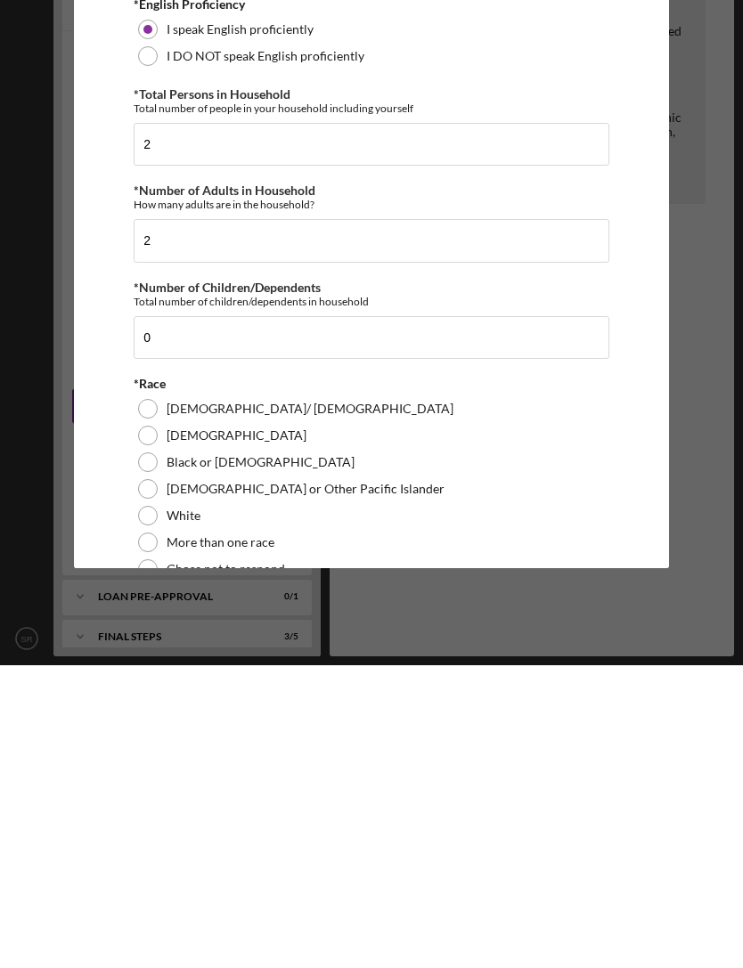
click at [314, 752] on div "Black or [DEMOGRAPHIC_DATA]" at bounding box center [372, 765] width 476 height 27
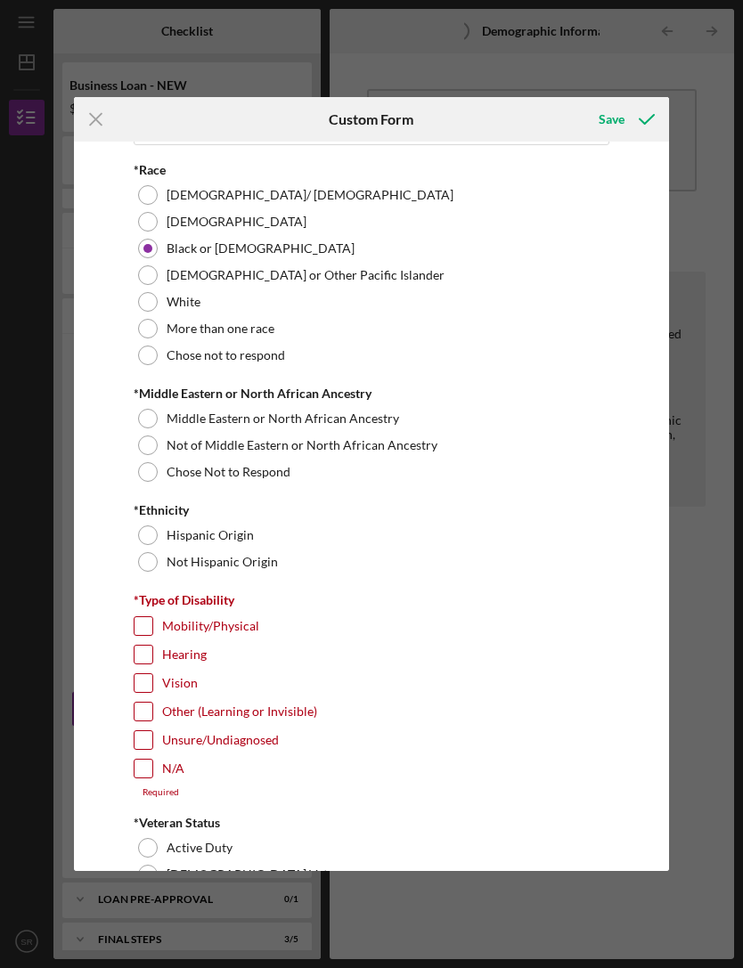
scroll to position [978, 0]
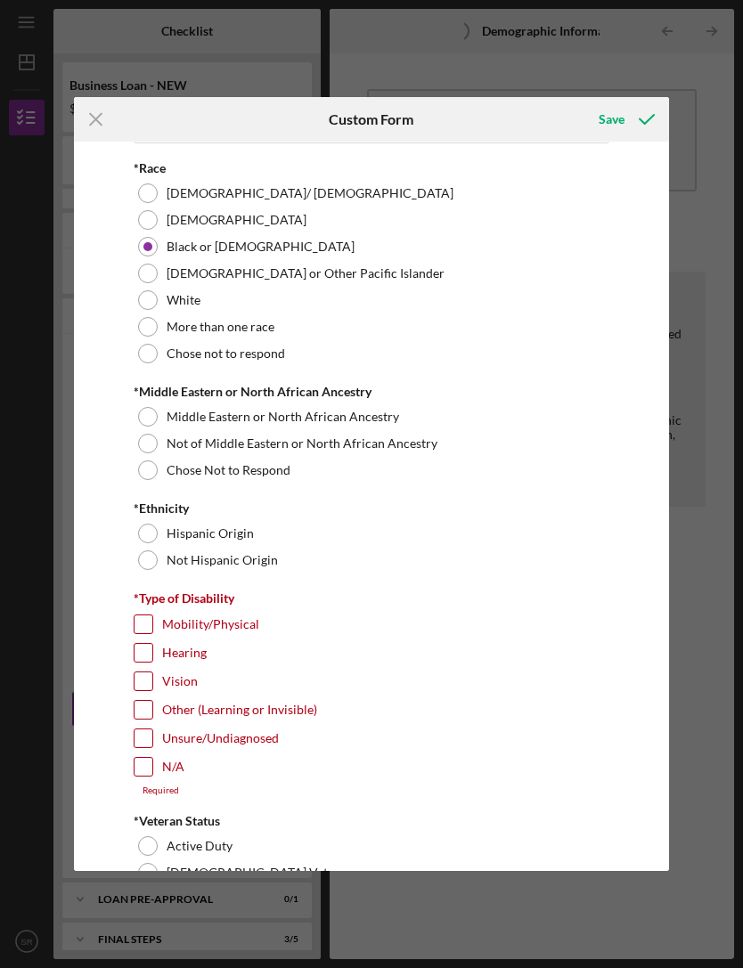
click at [165, 557] on div "Not Hispanic Origin" at bounding box center [372, 560] width 476 height 27
click at [151, 450] on div at bounding box center [148, 444] width 20 height 20
click at [151, 772] on input "N/A" at bounding box center [144, 767] width 18 height 18
checkbox input "true"
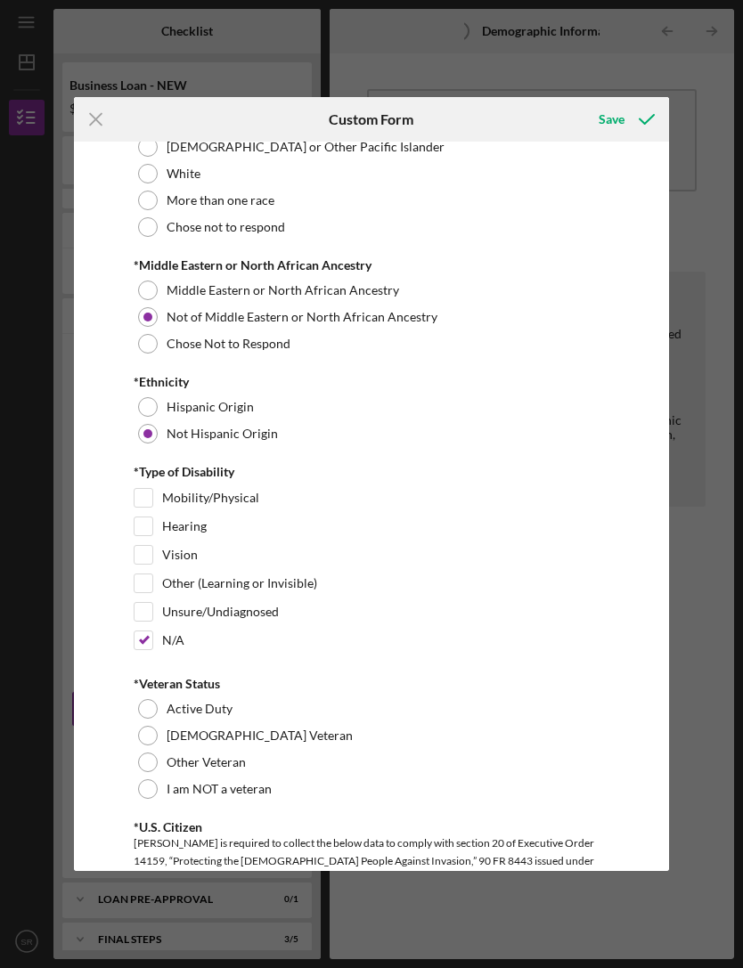
scroll to position [1115, 0]
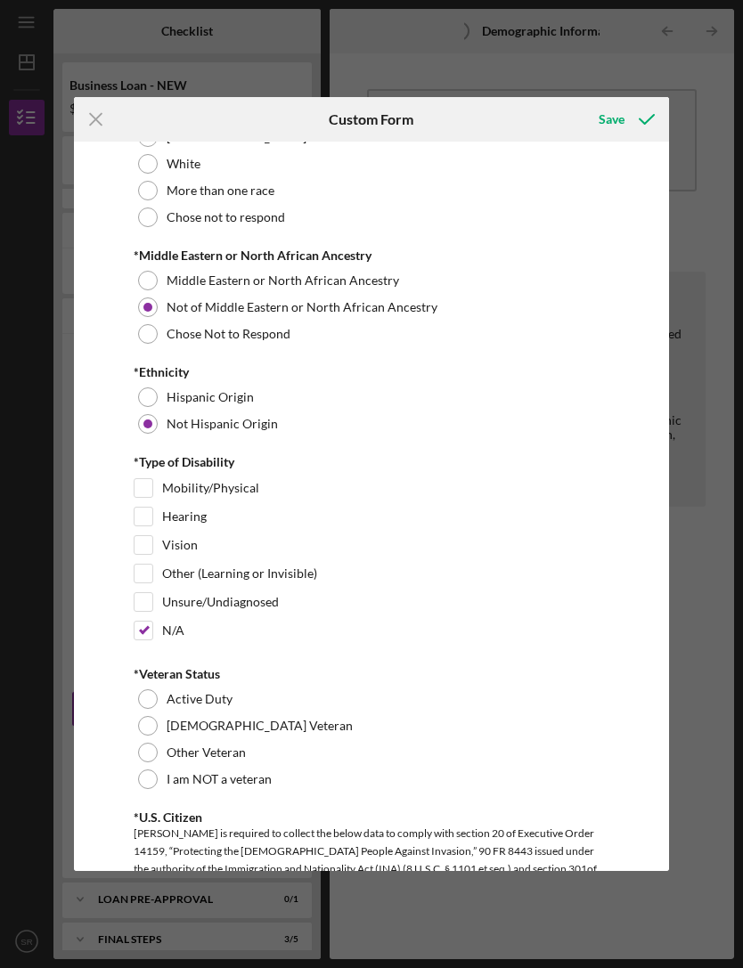
click at [148, 788] on div at bounding box center [148, 780] width 20 height 20
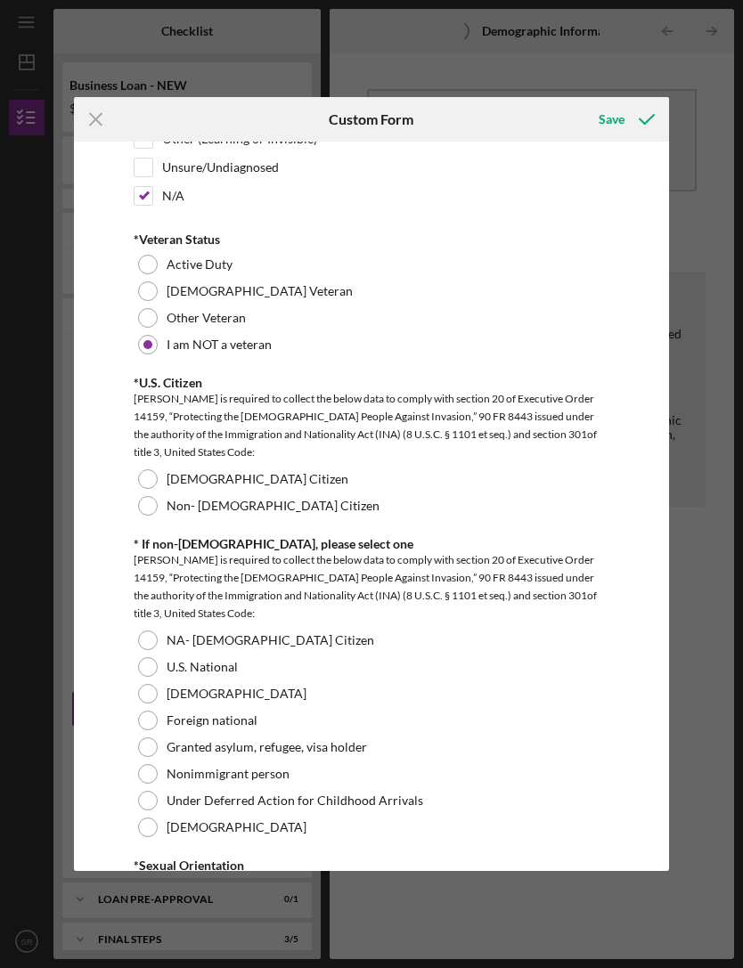
scroll to position [1539, 0]
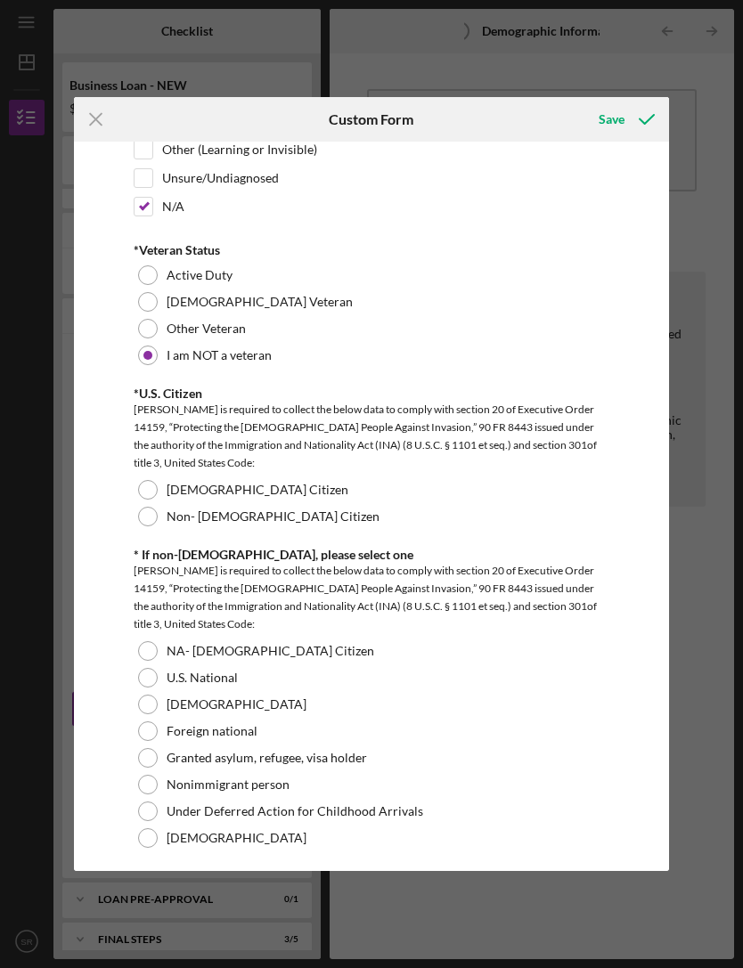
click at [160, 491] on div "[DEMOGRAPHIC_DATA] Citizen" at bounding box center [372, 490] width 476 height 27
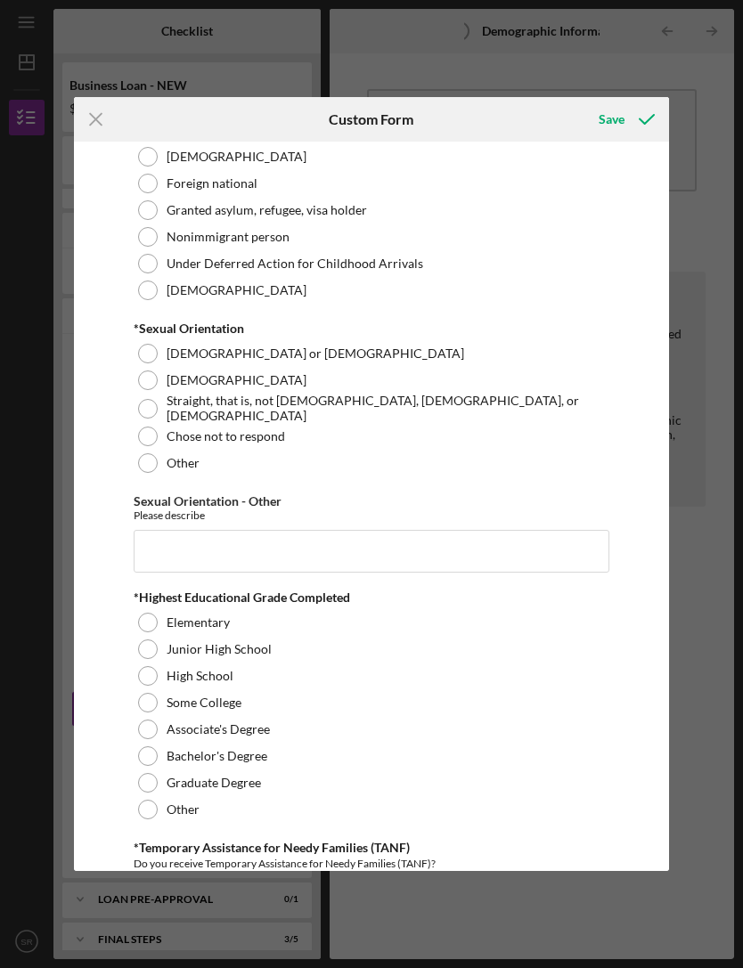
scroll to position [2088, 0]
click at [166, 405] on div "Straight, that is, not [DEMOGRAPHIC_DATA], [DEMOGRAPHIC_DATA], or [DEMOGRAPHIC_…" at bounding box center [372, 407] width 476 height 29
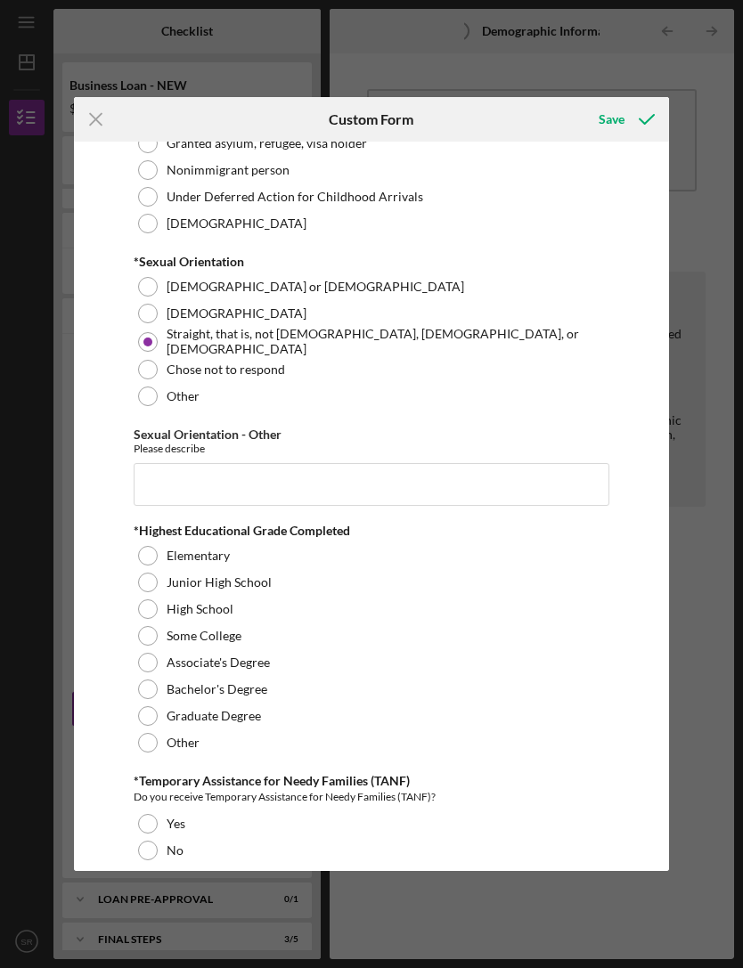
scroll to position [2161, 0]
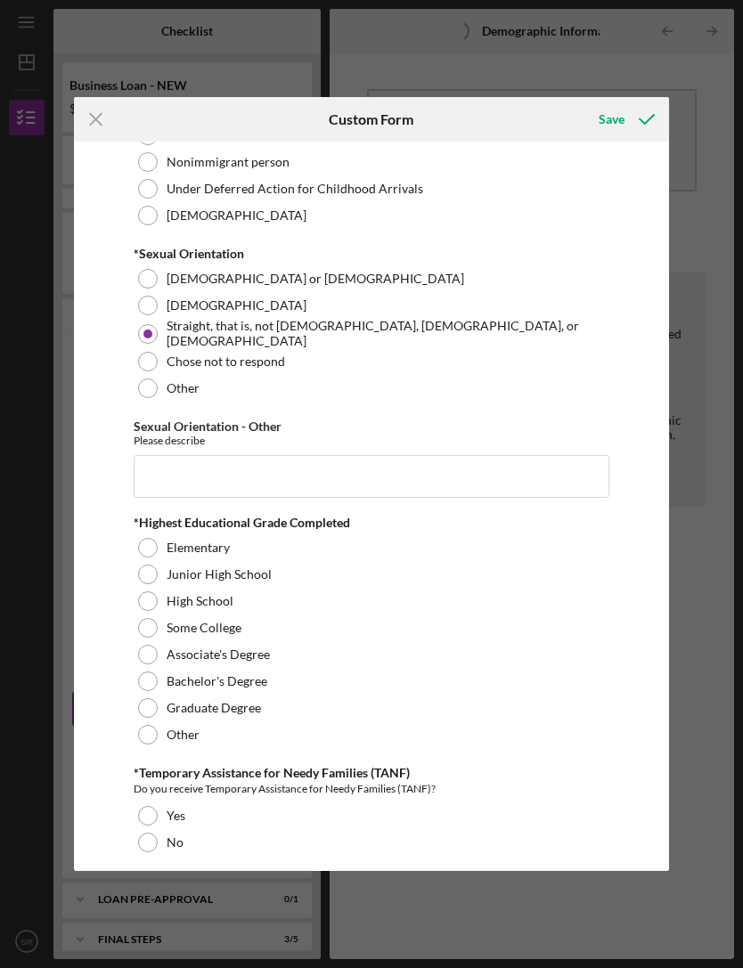
click at [225, 604] on label "High School" at bounding box center [200, 601] width 67 height 14
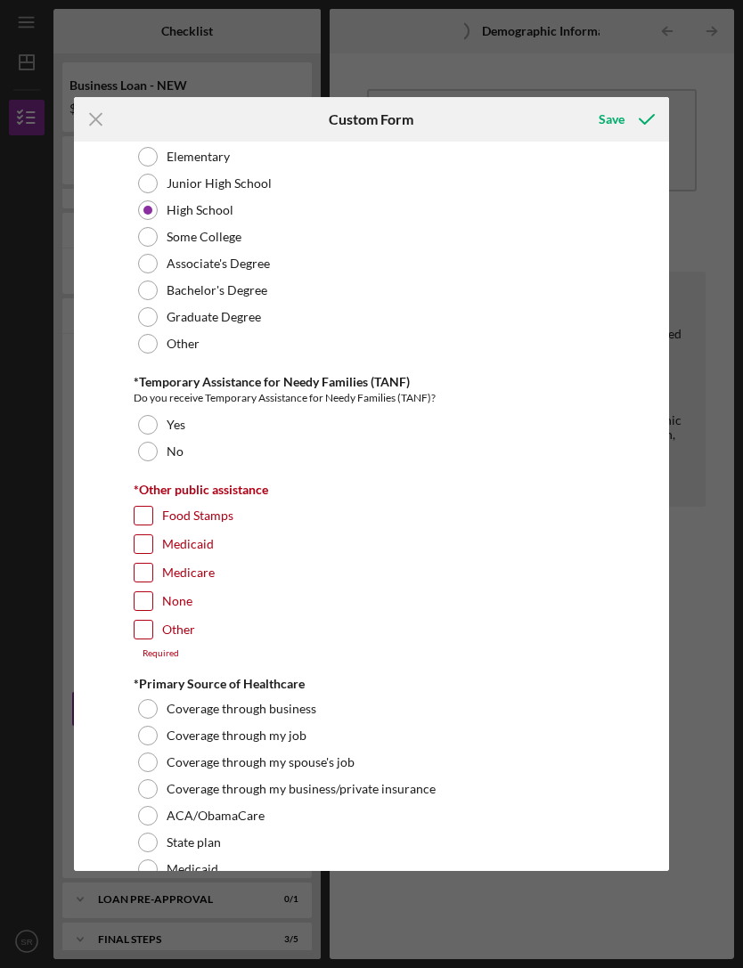
scroll to position [2549, 0]
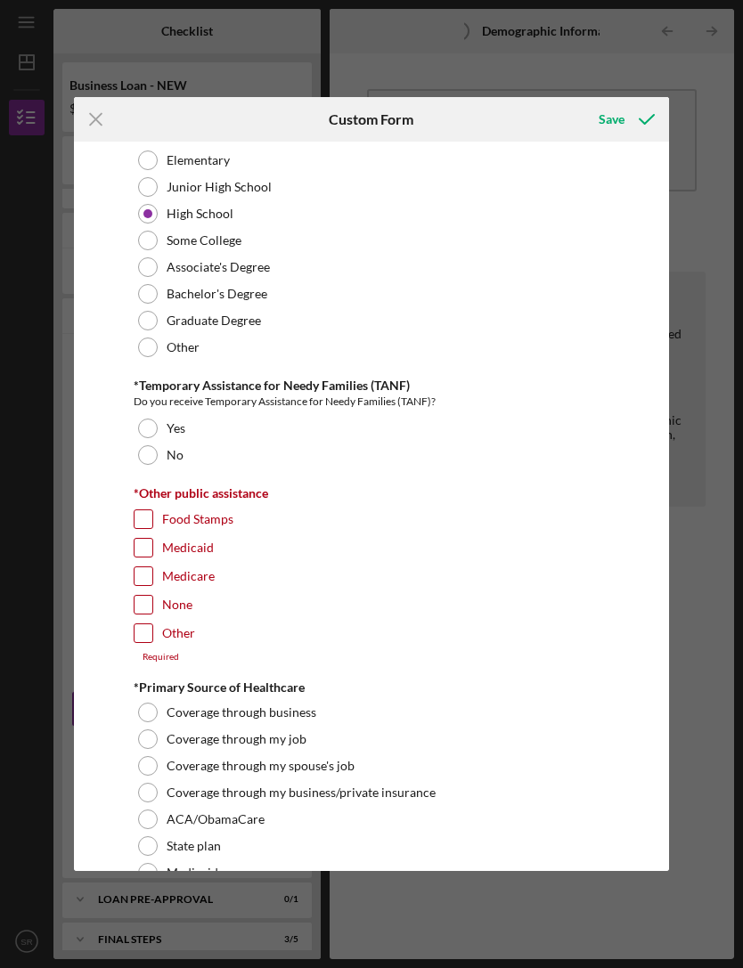
click at [162, 459] on div "No" at bounding box center [372, 455] width 476 height 27
click at [157, 601] on div "None" at bounding box center [372, 609] width 476 height 29
click at [147, 602] on input "None" at bounding box center [144, 605] width 18 height 18
checkbox input "true"
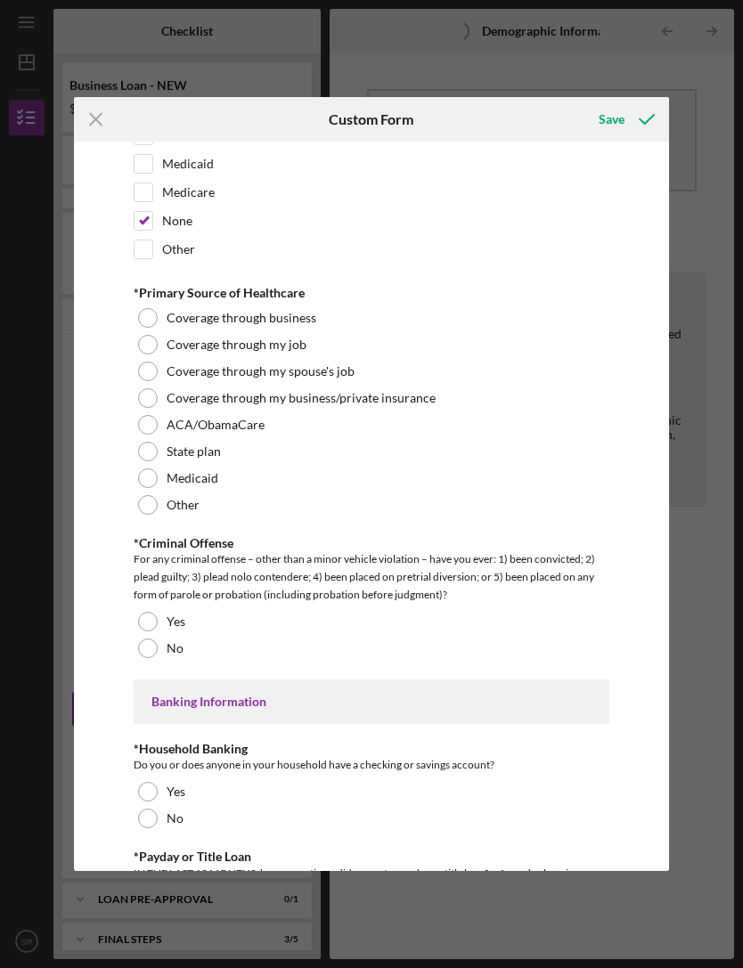
scroll to position [2934, 0]
click at [171, 646] on label "No" at bounding box center [175, 648] width 17 height 14
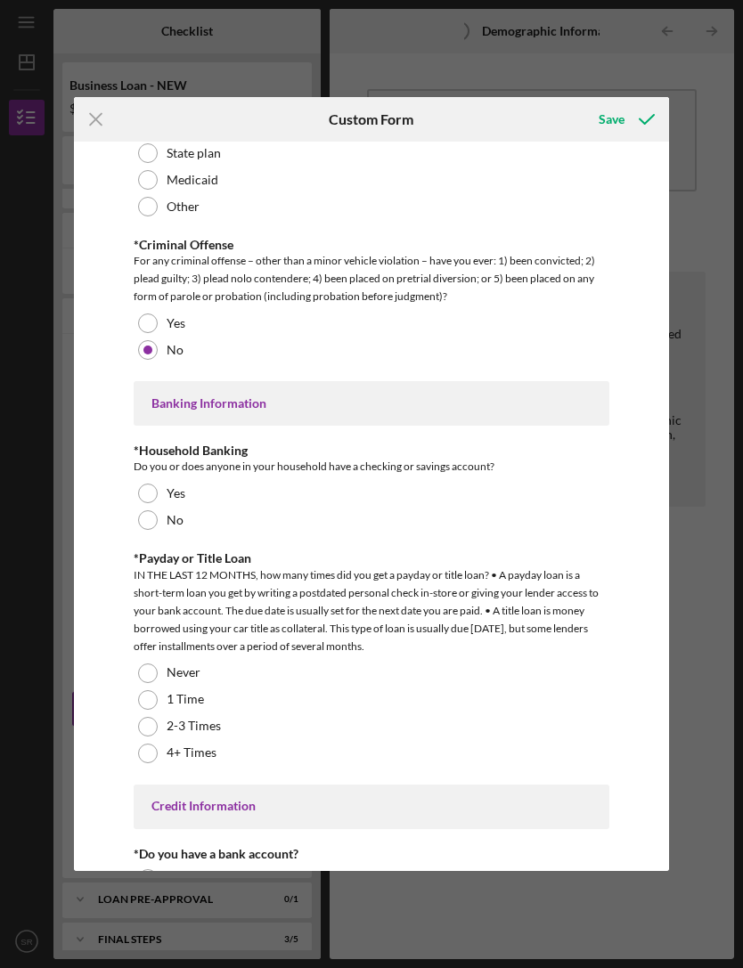
scroll to position [3230, 0]
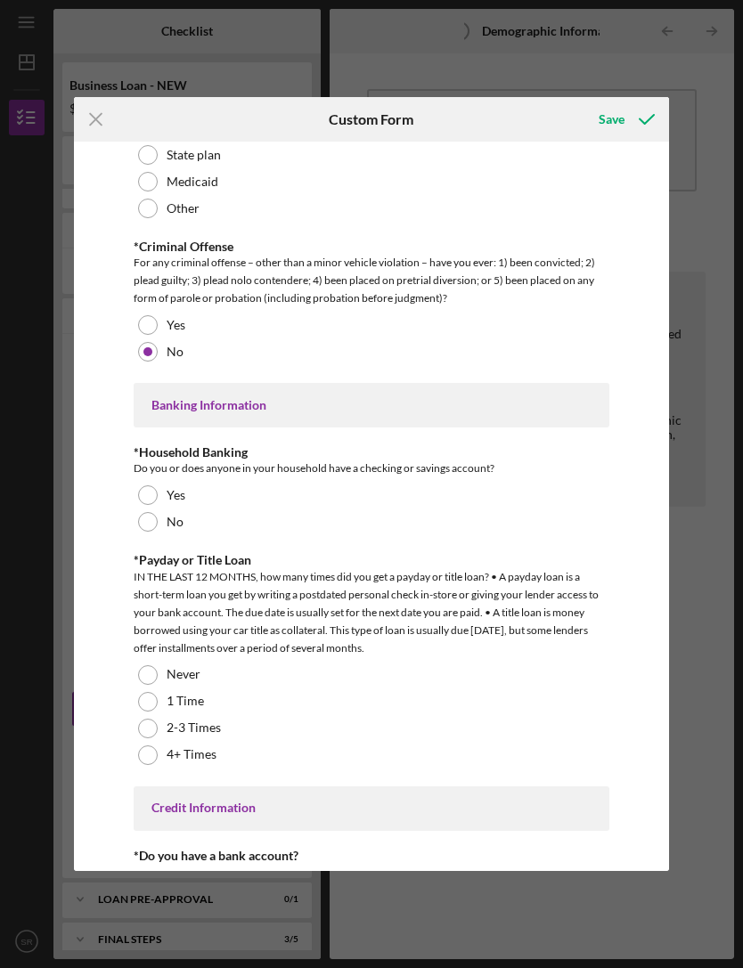
click at [165, 494] on div "Yes" at bounding box center [372, 495] width 476 height 27
click at [158, 682] on div "Never" at bounding box center [372, 675] width 476 height 27
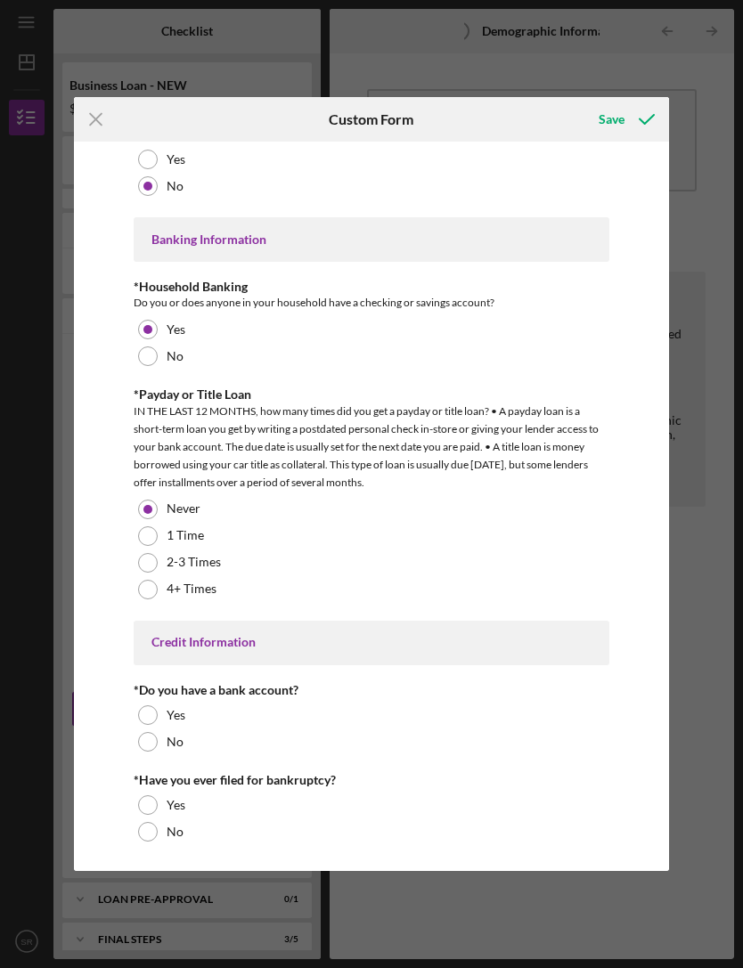
scroll to position [3398, 0]
click at [152, 713] on div at bounding box center [148, 716] width 20 height 20
click at [154, 805] on div at bounding box center [148, 806] width 20 height 20
click at [623, 119] on div "Save" at bounding box center [612, 120] width 26 height 36
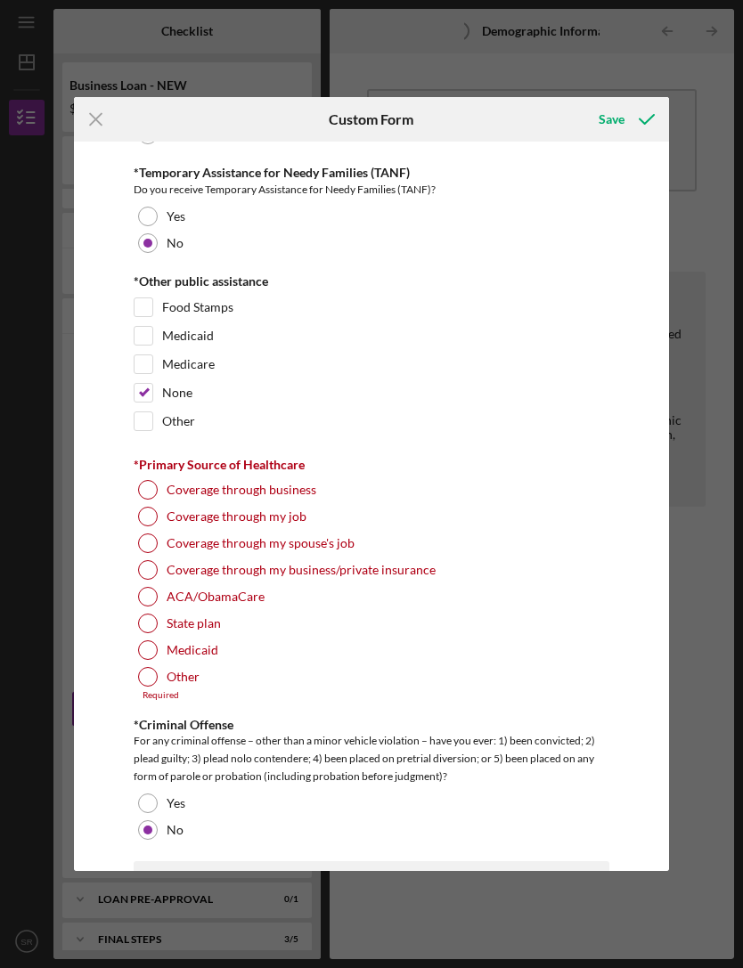
scroll to position [2769, 0]
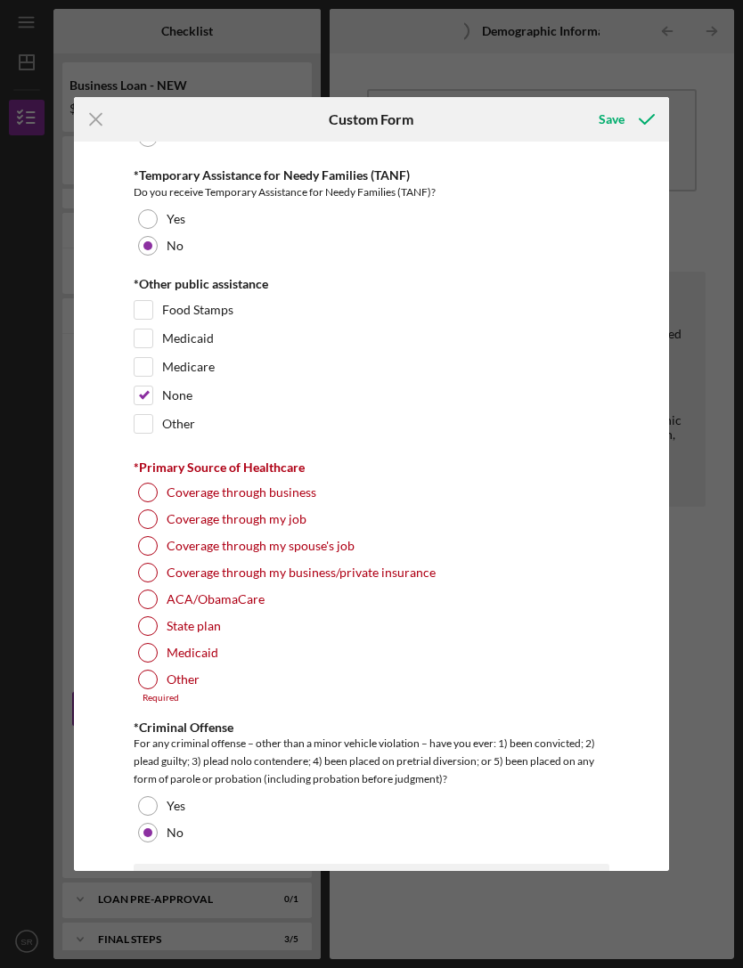
click at [157, 523] on div at bounding box center [148, 520] width 20 height 20
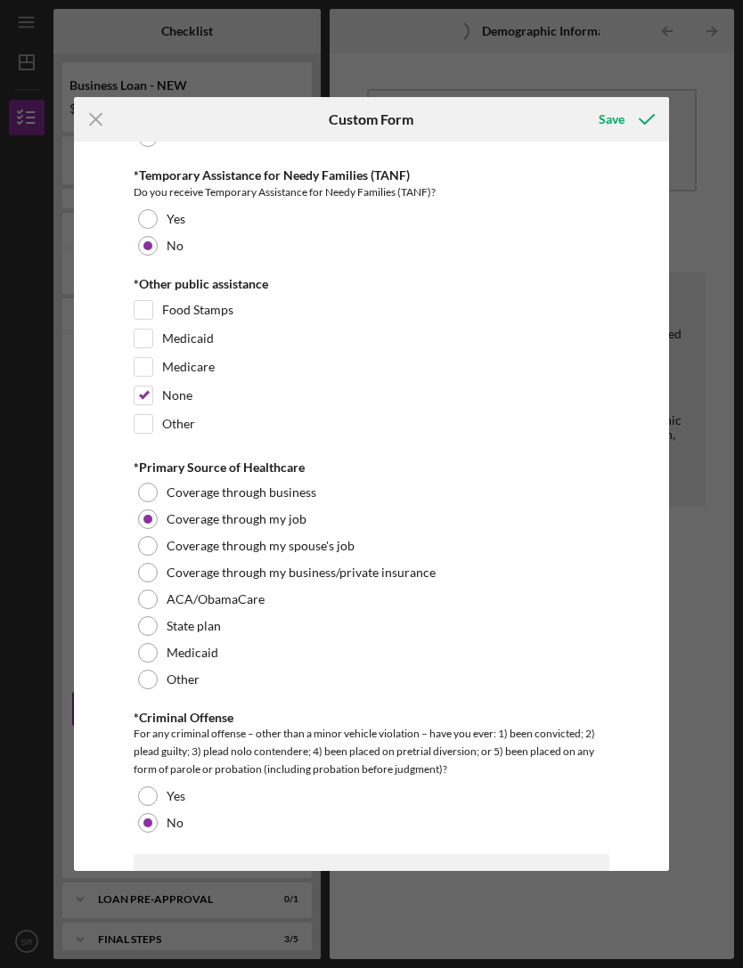
click at [614, 123] on div "Save" at bounding box center [612, 120] width 26 height 36
click at [625, 126] on icon "submit" at bounding box center [647, 119] width 45 height 45
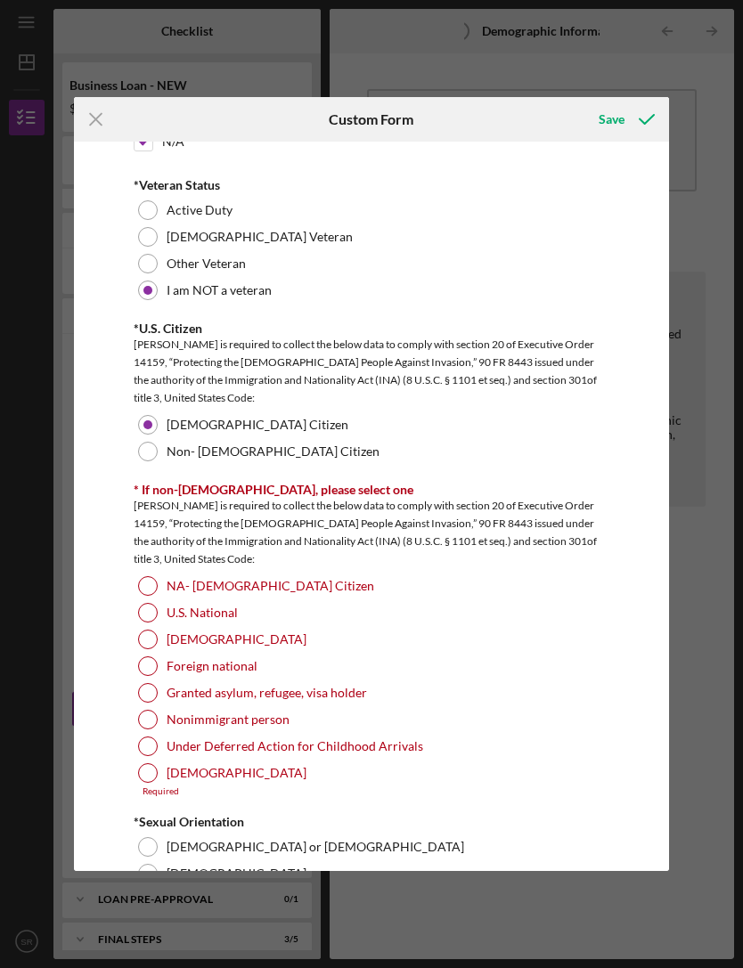
scroll to position [1614, 0]
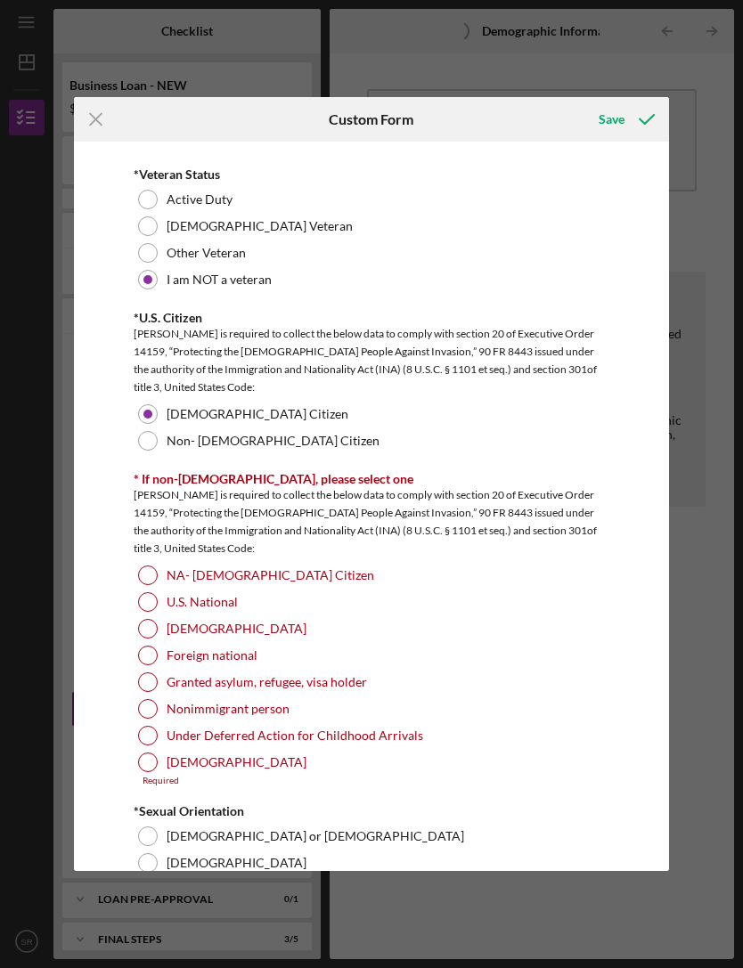
click at [160, 575] on div "NA- [DEMOGRAPHIC_DATA] Citizen" at bounding box center [372, 575] width 476 height 27
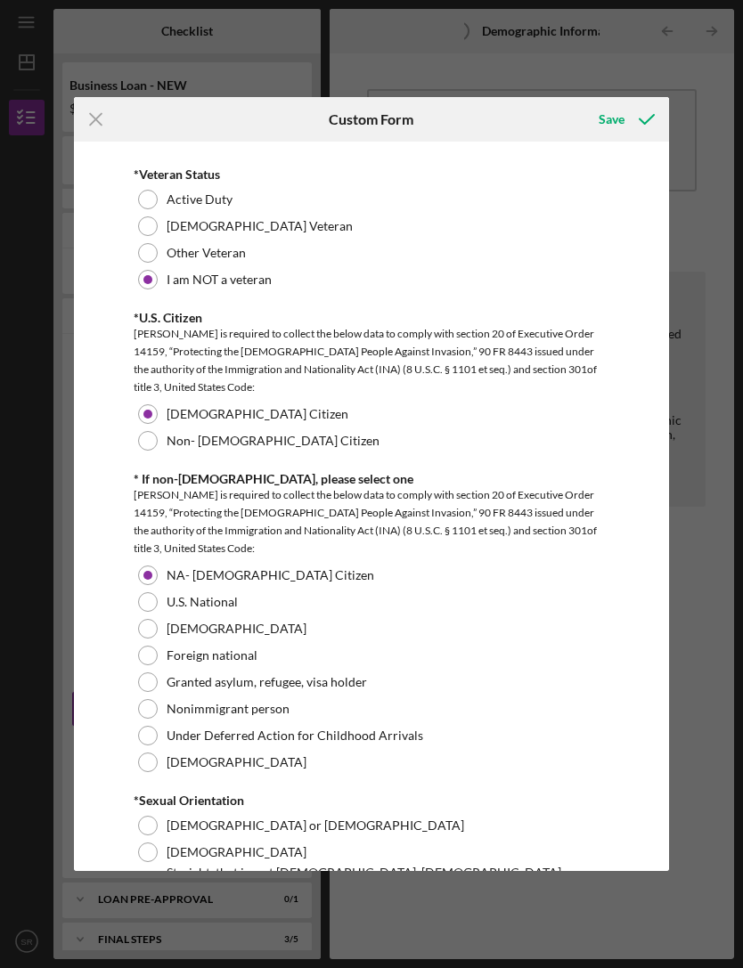
click at [629, 112] on icon "submit" at bounding box center [647, 119] width 45 height 45
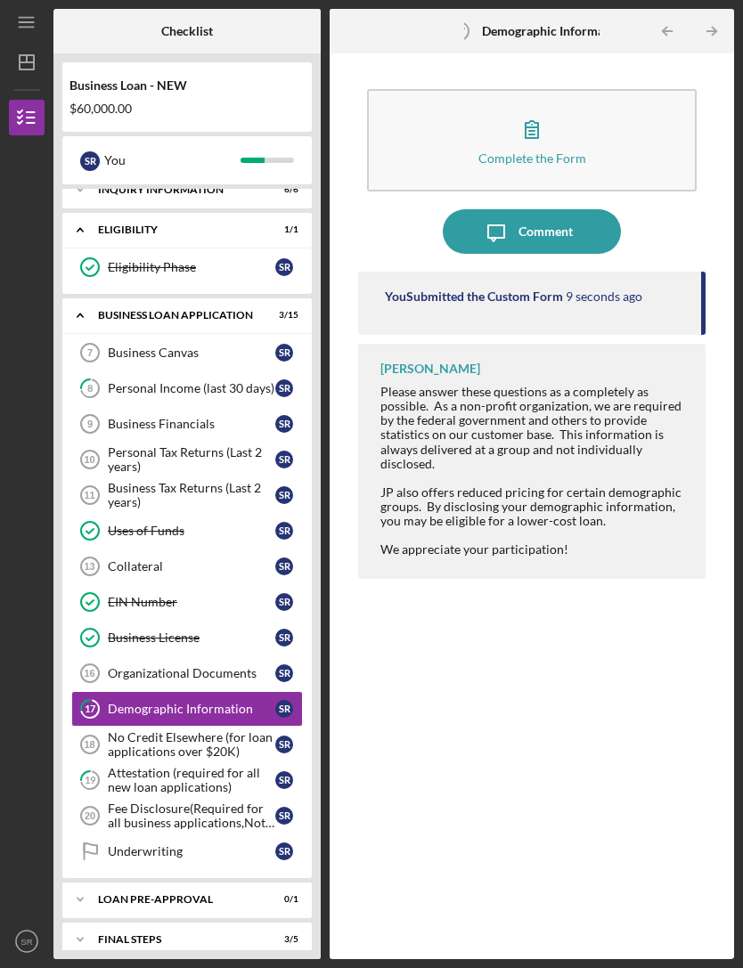
click at [236, 666] on div "Organizational Documents" at bounding box center [192, 673] width 168 height 14
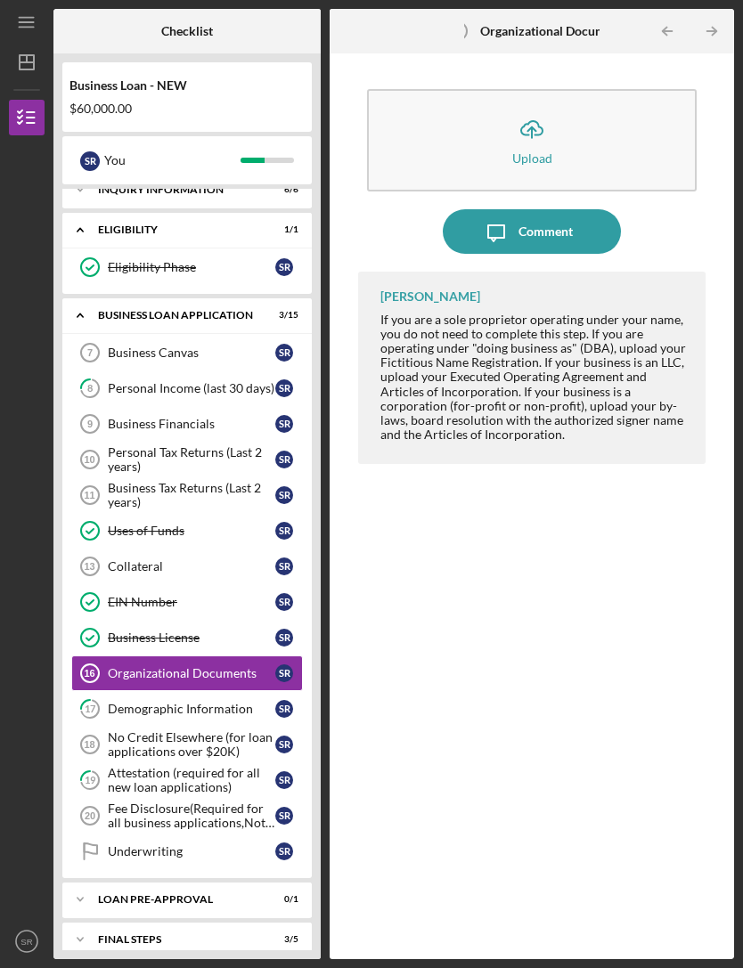
click at [244, 691] on link "17 Demographic Information S R" at bounding box center [187, 709] width 232 height 36
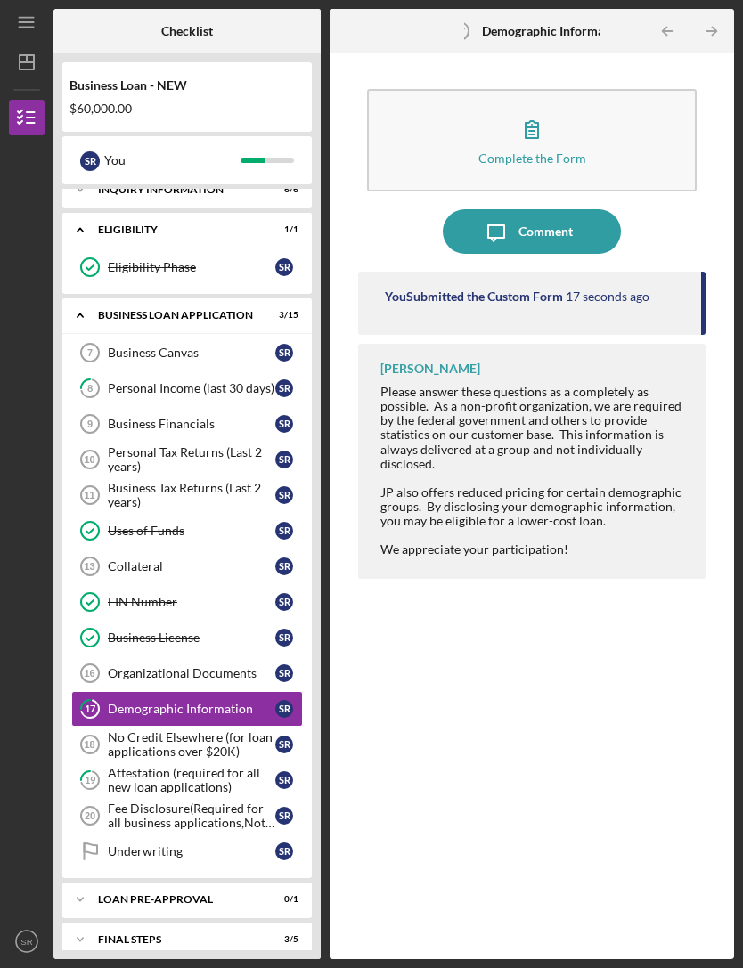
click at [227, 731] on div "No Credit Elsewhere (for loan applications over $20K)" at bounding box center [192, 745] width 168 height 29
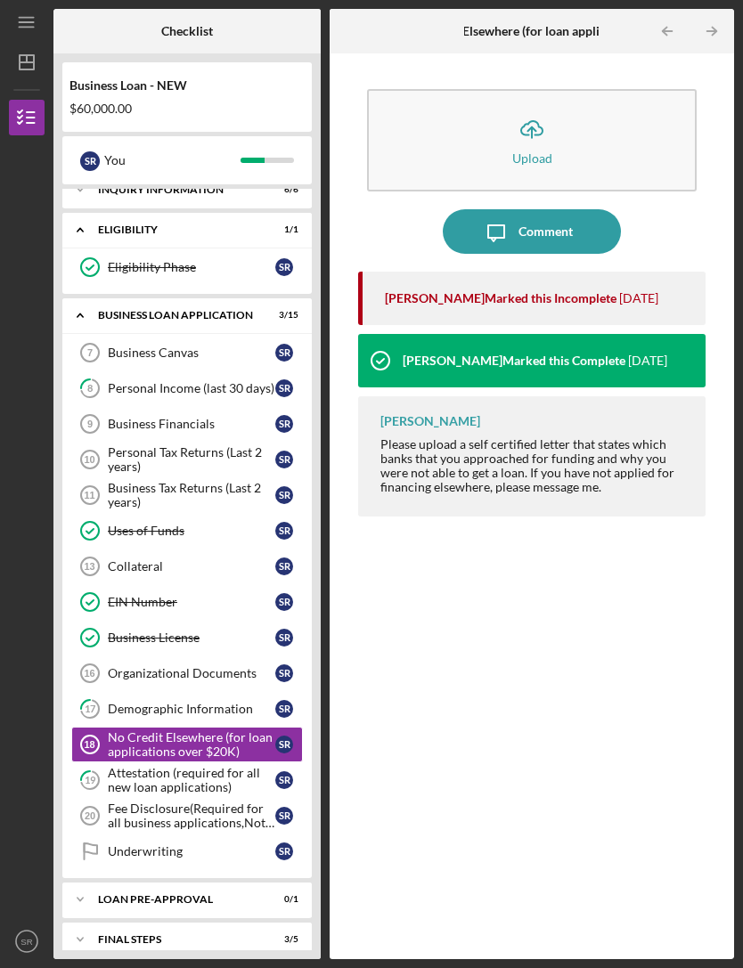
click at [231, 766] on div "Attestation (required for all new loan applications)" at bounding box center [192, 780] width 168 height 29
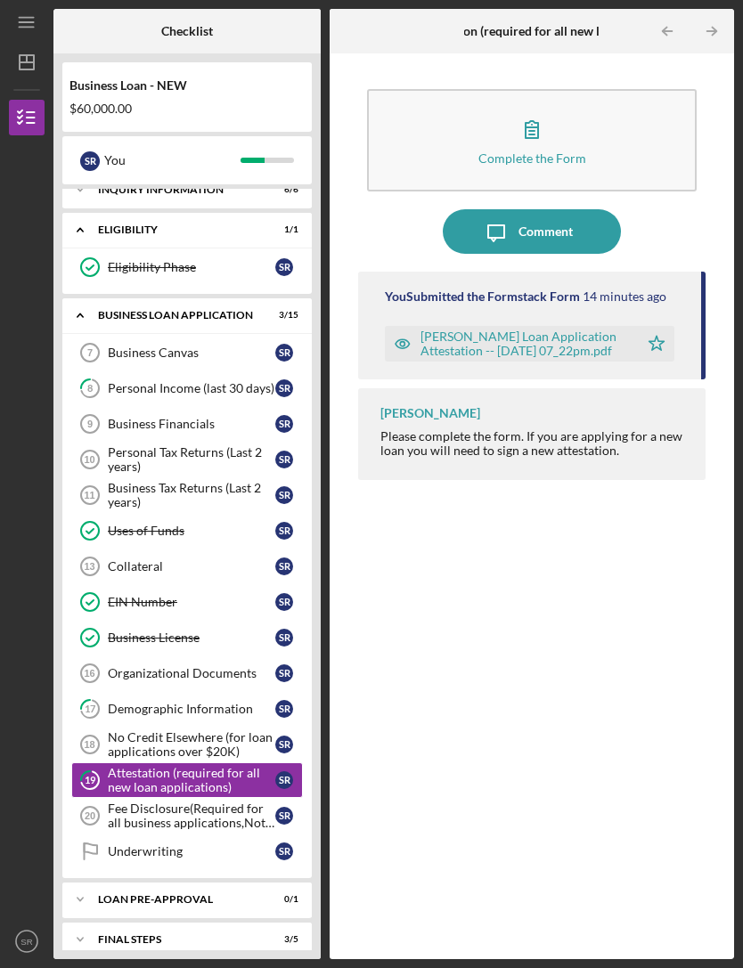
click at [540, 107] on icon "button" at bounding box center [532, 129] width 45 height 45
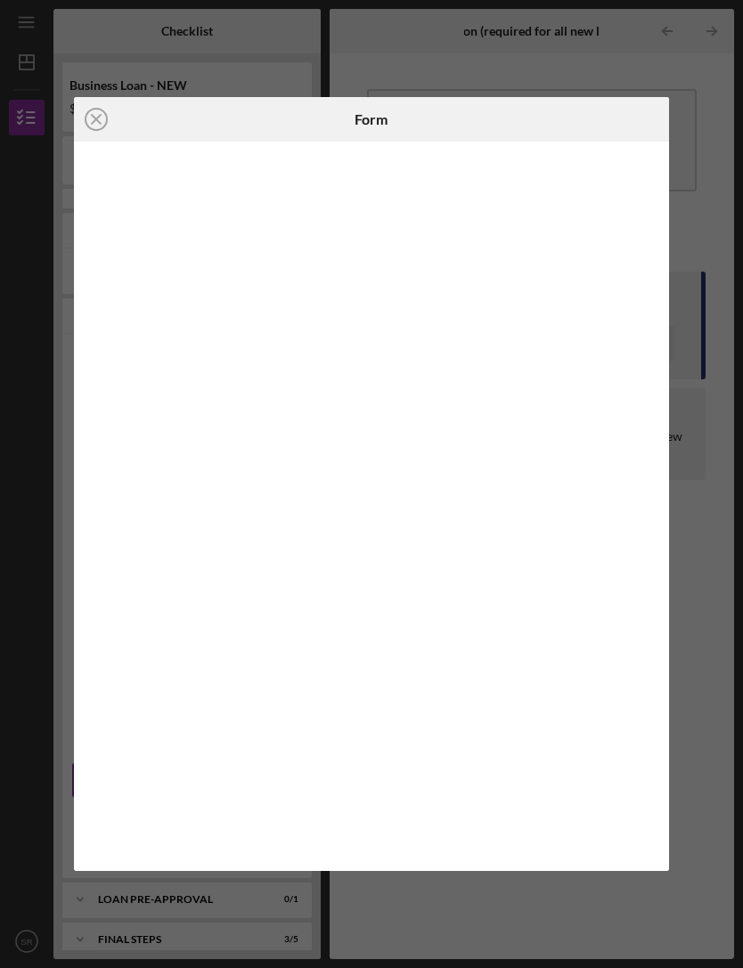
click at [94, 126] on icon "Icon/Close" at bounding box center [96, 119] width 45 height 45
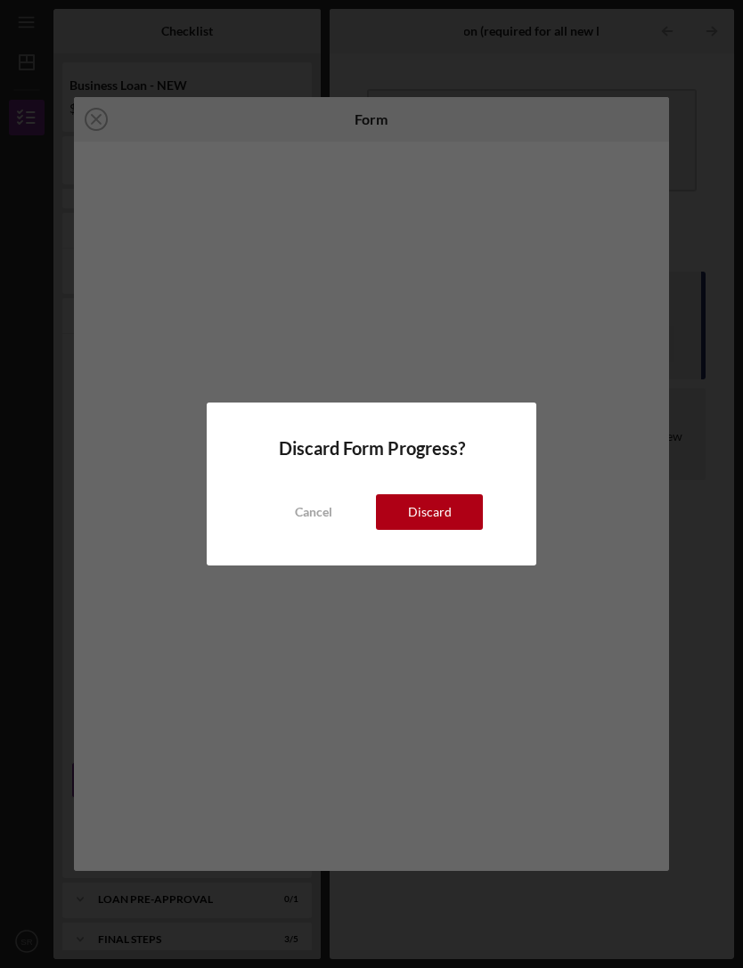
click at [456, 519] on button "Discard" at bounding box center [429, 512] width 107 height 36
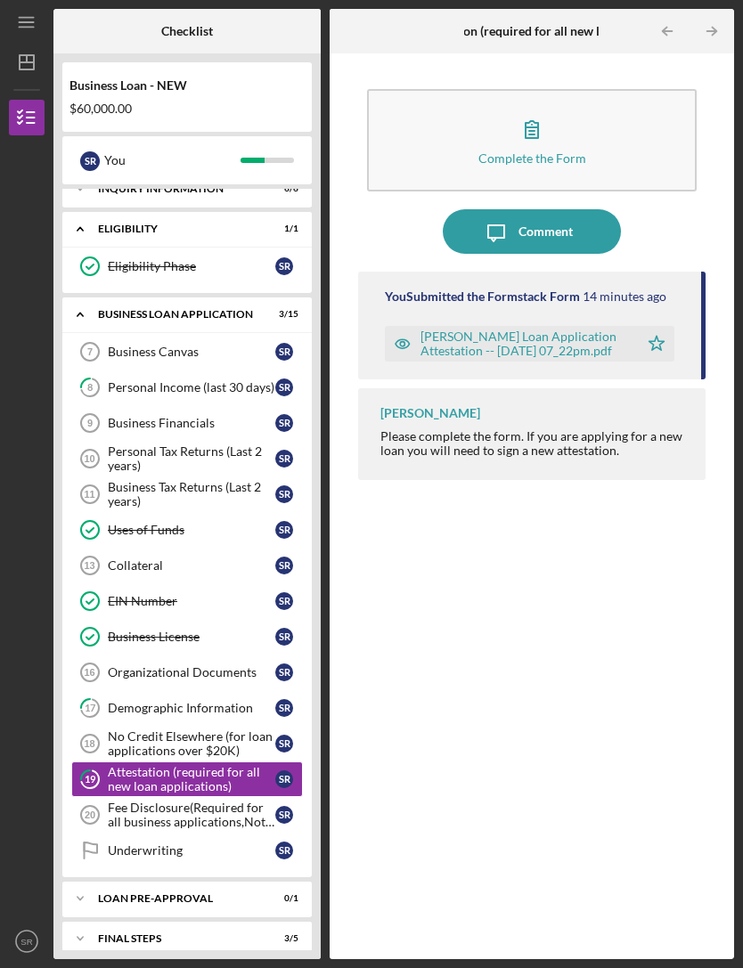
scroll to position [16, 0]
click at [239, 802] on div "Fee Disclosure(Required for all business applications,Not needed for Contractor…" at bounding box center [192, 816] width 168 height 29
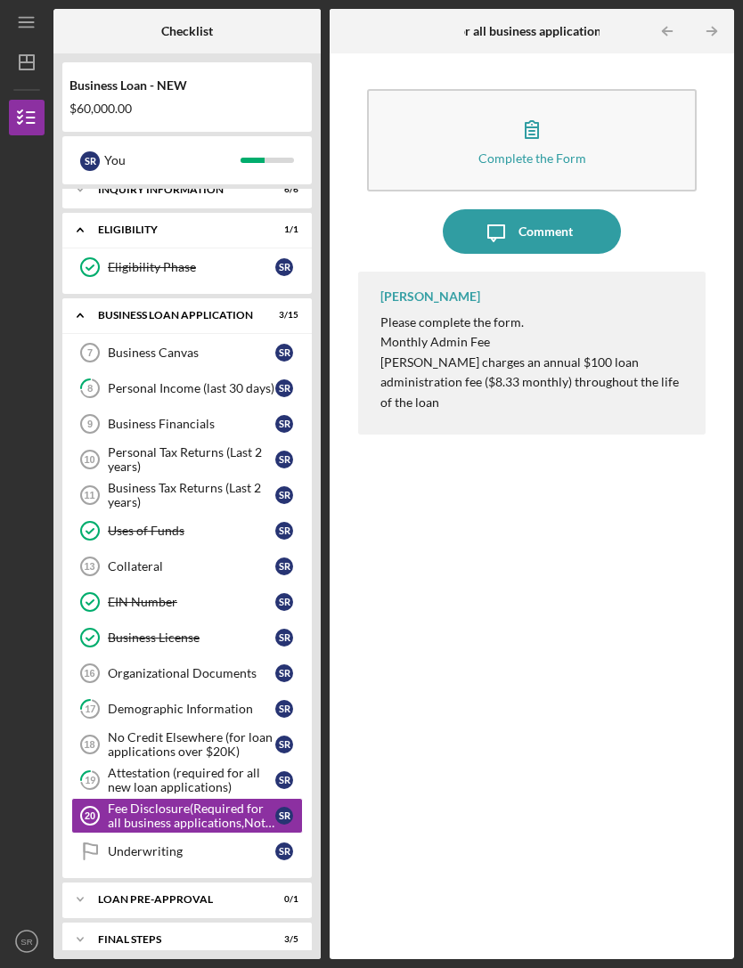
click at [689, 97] on button "Complete the Form Form" at bounding box center [532, 140] width 331 height 102
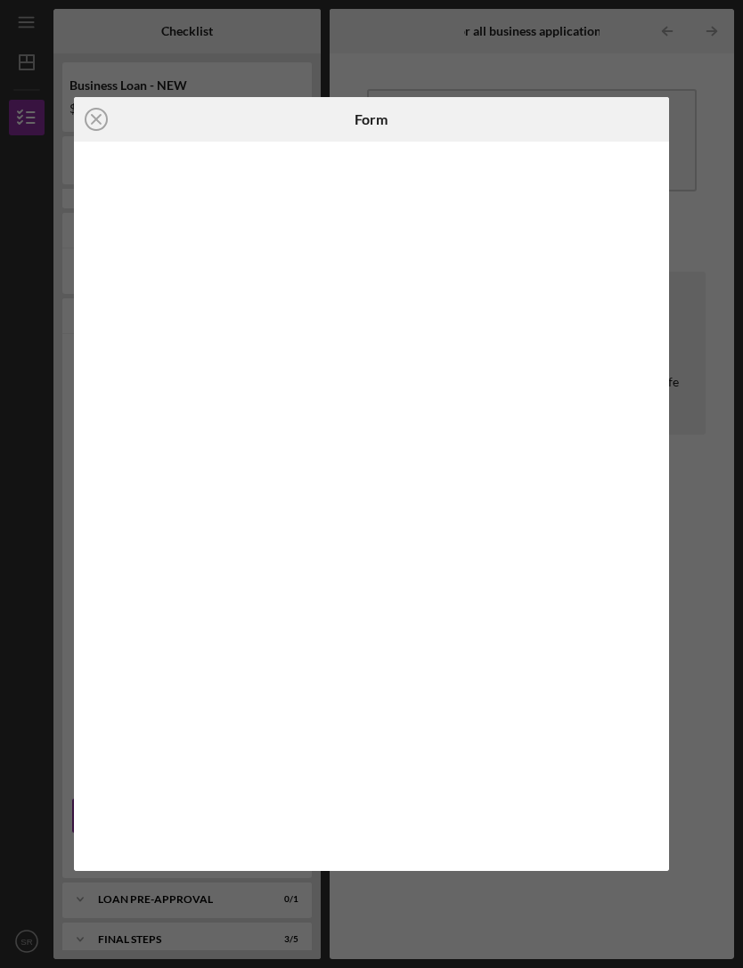
click at [86, 111] on icon "Icon/Close" at bounding box center [96, 119] width 45 height 45
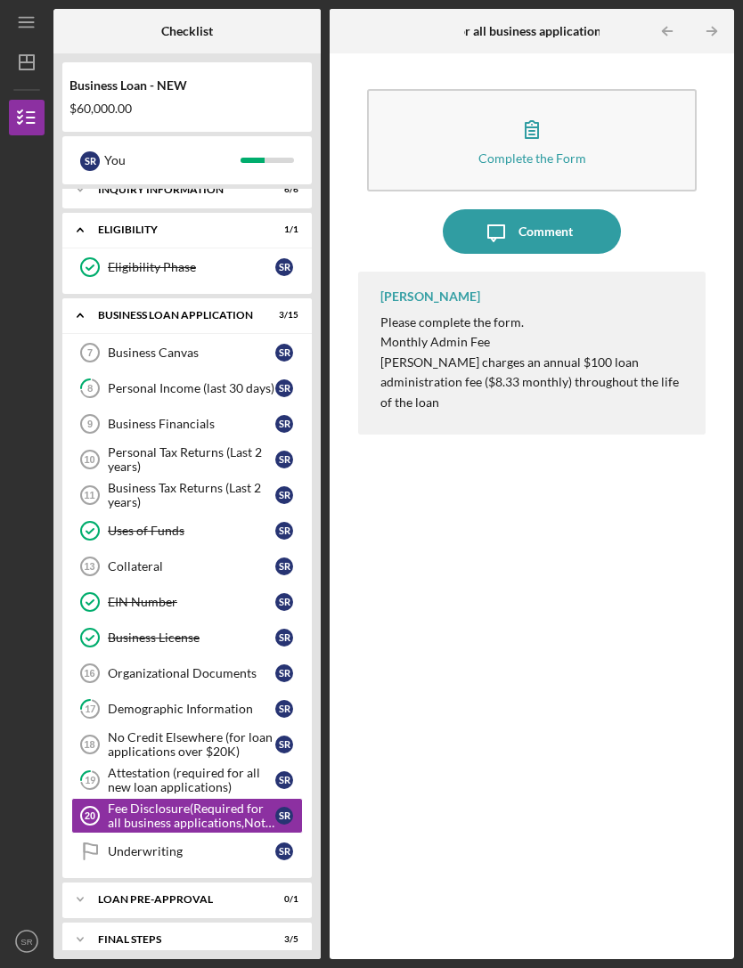
click at [217, 845] on div "Underwriting" at bounding box center [192, 852] width 168 height 14
